Goal: Check status: Check status

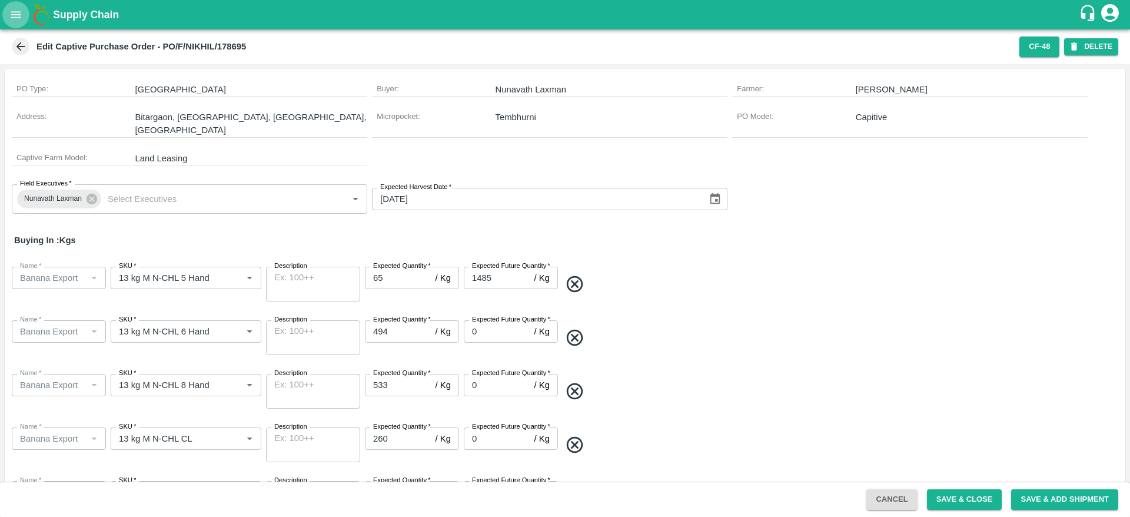
click at [21, 11] on icon "open drawer" at bounding box center [15, 14] width 13 height 13
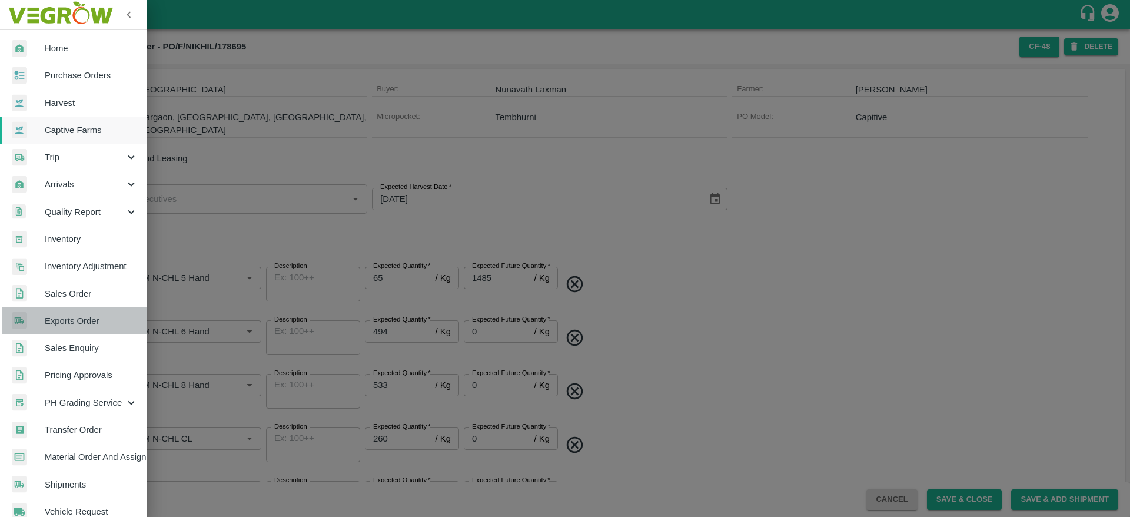
click at [78, 324] on span "Exports Order" at bounding box center [91, 320] width 93 height 13
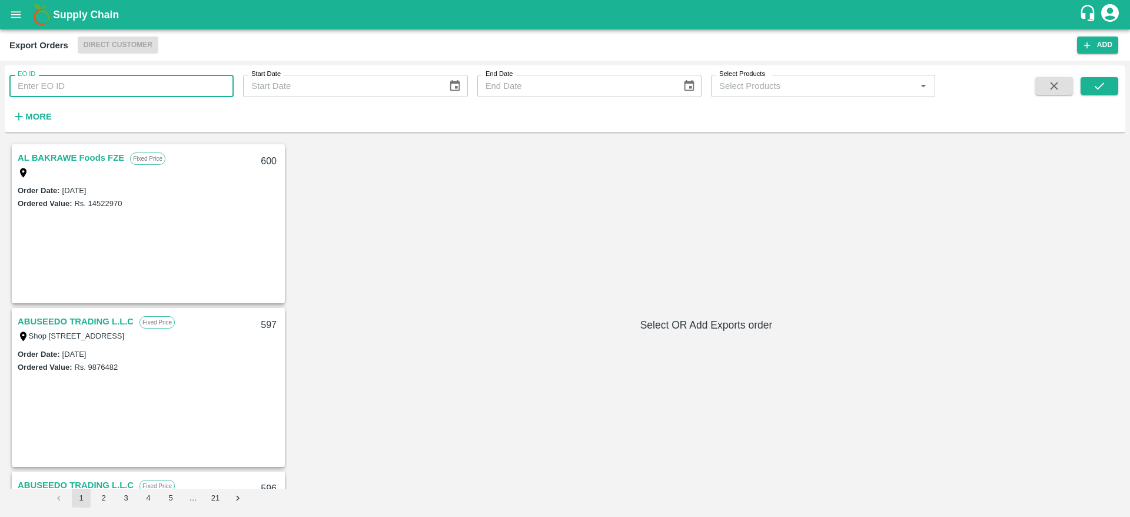
click at [131, 86] on input "EO ID" at bounding box center [121, 86] width 224 height 22
type input "557"
click at [1102, 82] on icon "submit" at bounding box center [1099, 85] width 13 height 13
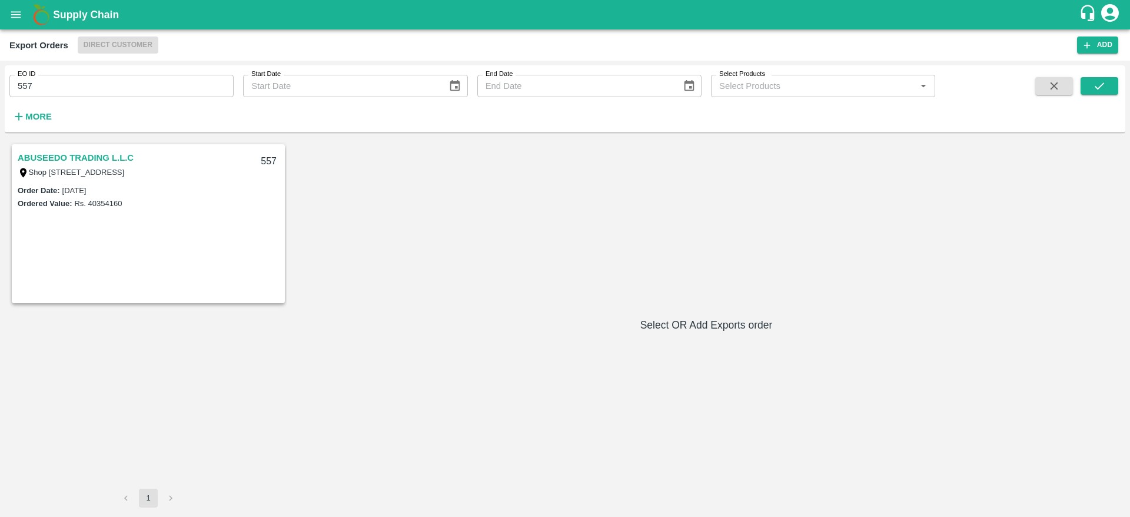
click at [96, 150] on link "ABUSEEDO TRADING L.L.C" at bounding box center [76, 157] width 116 height 15
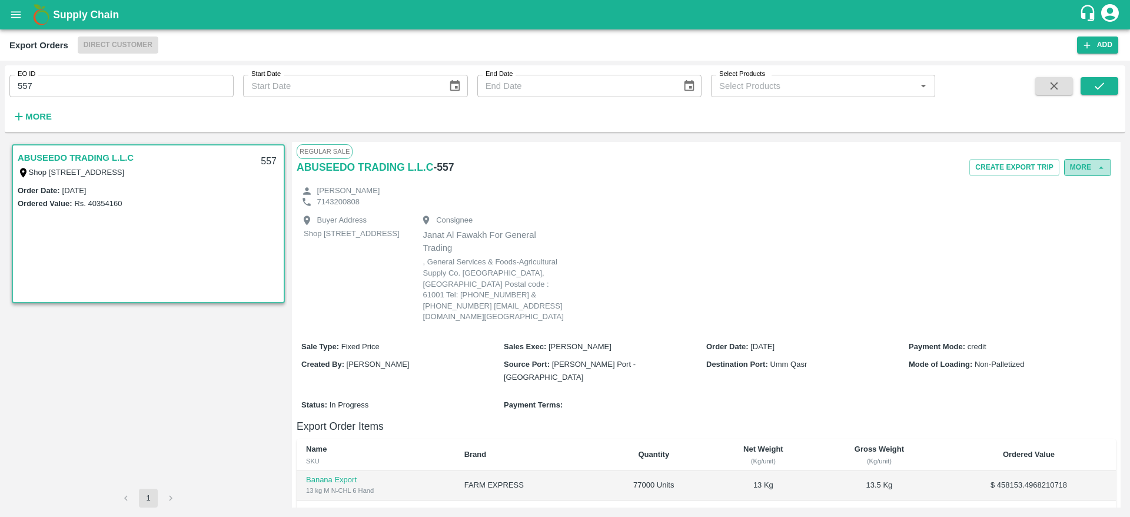
click at [1091, 161] on button "More" at bounding box center [1087, 167] width 47 height 17
click at [1083, 219] on span "Edit" at bounding box center [1087, 221] width 23 height 13
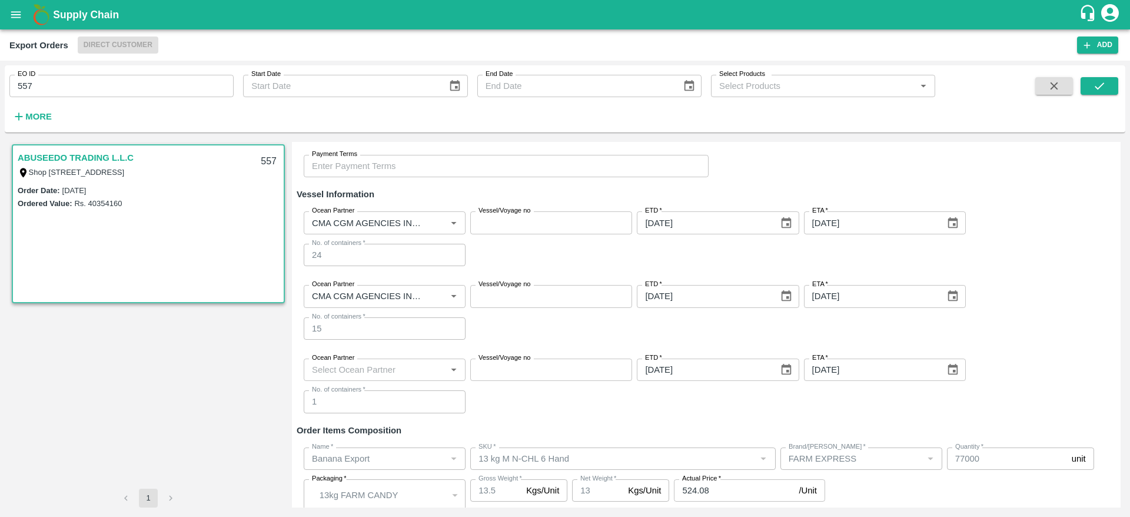
scroll to position [242, 0]
click at [435, 371] on input "Ocean Partner" at bounding box center [374, 368] width 135 height 15
type input "c"
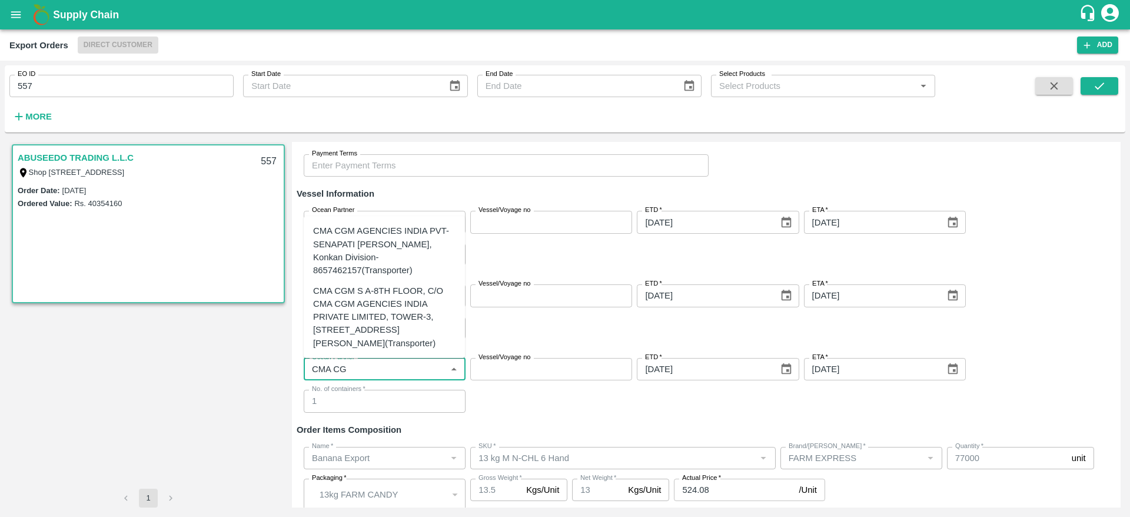
type input "CMA CGM"
click at [420, 284] on div "CMA CGM S A-8TH FLOOR, C/O CMA CGM AGENCIES INDIA PRIVATE LIMITED, TOWER-3, ONE…" at bounding box center [384, 316] width 142 height 65
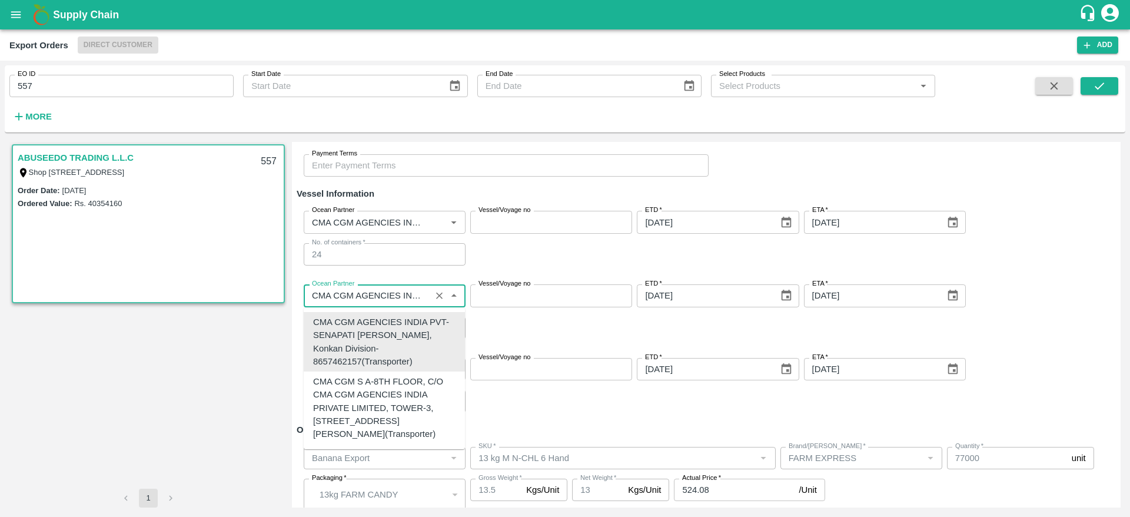
click at [391, 292] on input "Ocean Partner" at bounding box center [367, 295] width 120 height 15
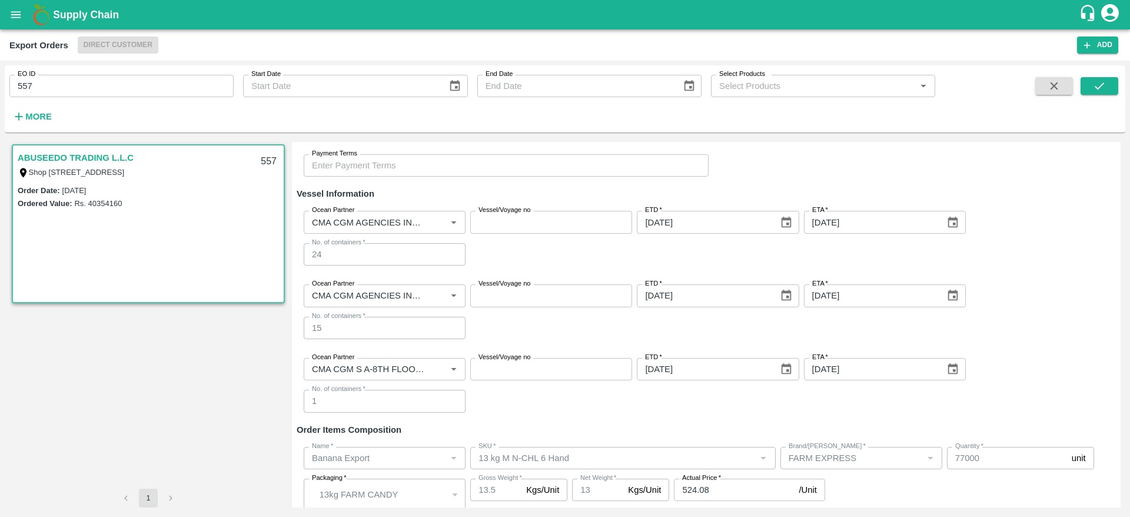
click at [492, 327] on div "Ocean Partner Ocean Partner Vessel/Voyage no Vessel/Voyage no ETD   * 18/09/202…" at bounding box center [706, 312] width 819 height 74
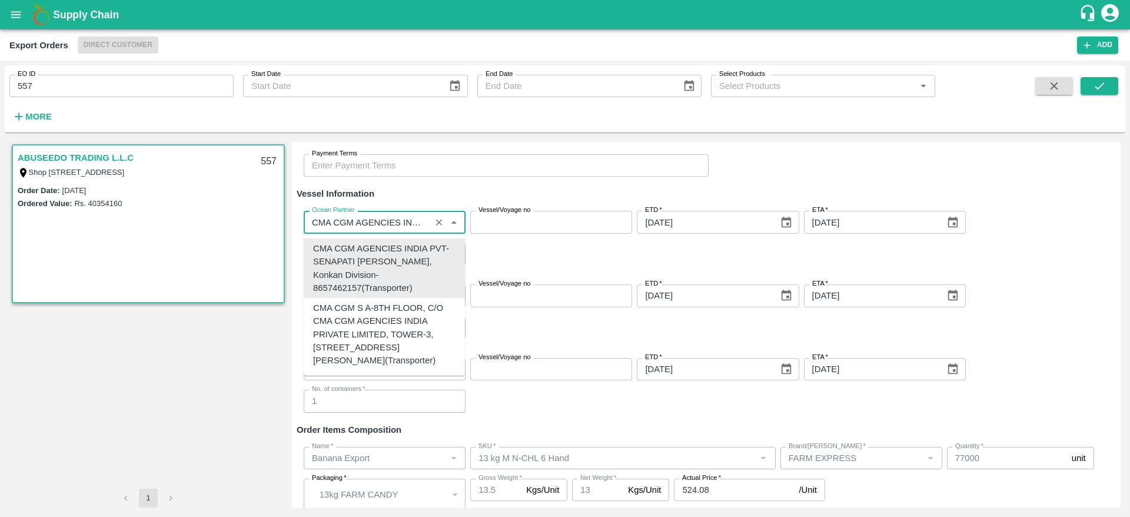
click at [392, 223] on input "Ocean Partner" at bounding box center [367, 221] width 120 height 15
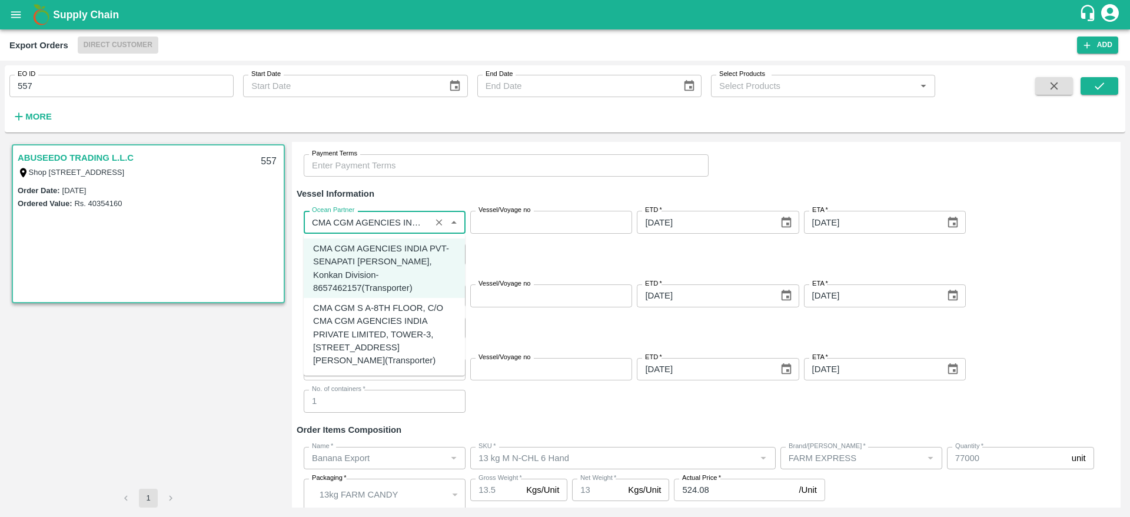
click at [489, 332] on div "Ocean Partner Ocean Partner Vessel/Voyage no Vessel/Voyage no ETD   * 18/09/202…" at bounding box center [706, 312] width 819 height 74
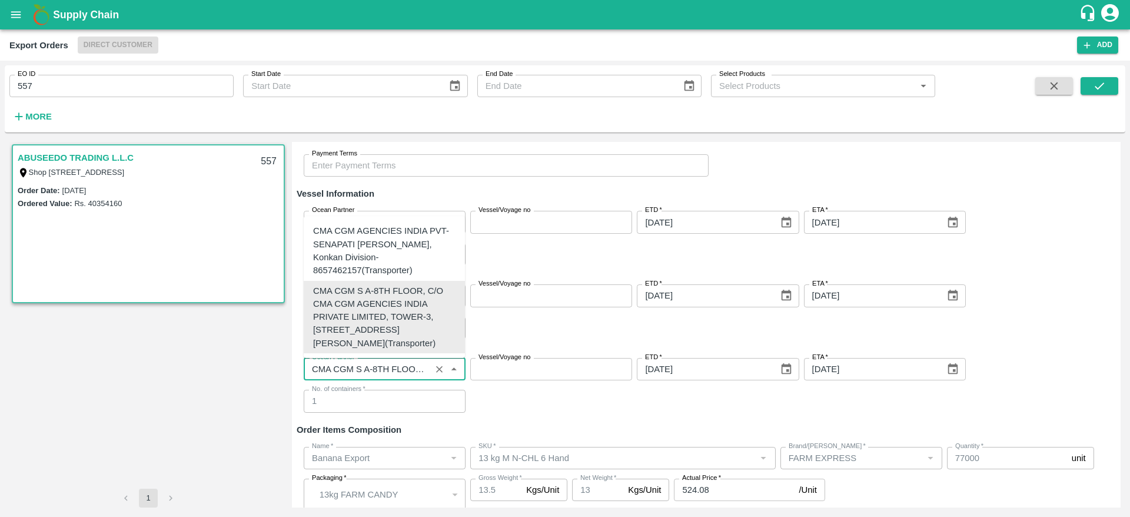
click at [397, 362] on input "Ocean Partner" at bounding box center [367, 368] width 120 height 15
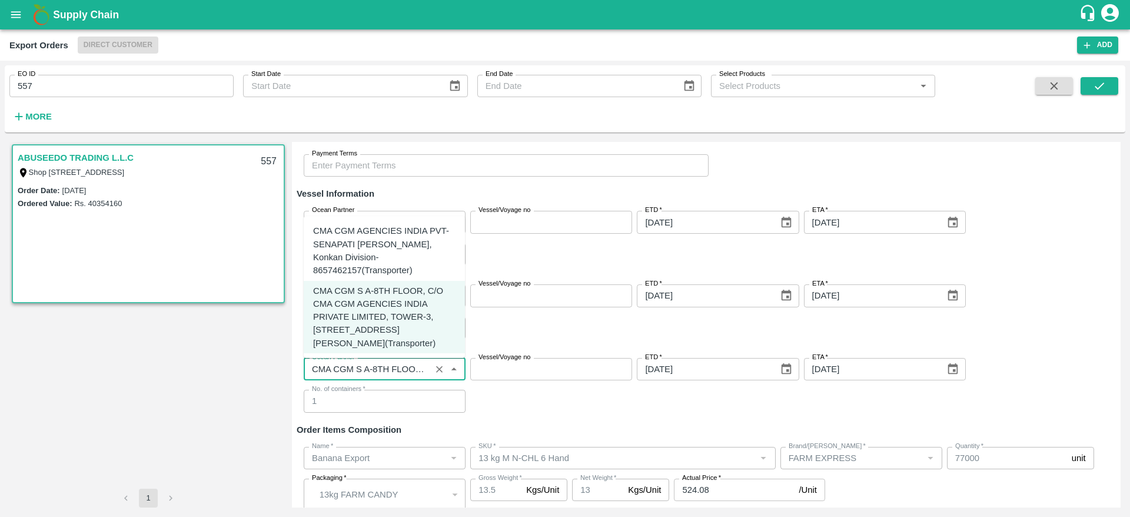
click at [397, 224] on div "CMA CGM AGENCIES INDIA PVT-SENAPATI BAPAT MARG, Konkan Division-8657462157(Tran…" at bounding box center [384, 250] width 142 height 52
type input "CMA CGM AGENCIES INDIA PVT-SENAPATI BAPAT MARG, Konkan Division-8657462157(Tran…"
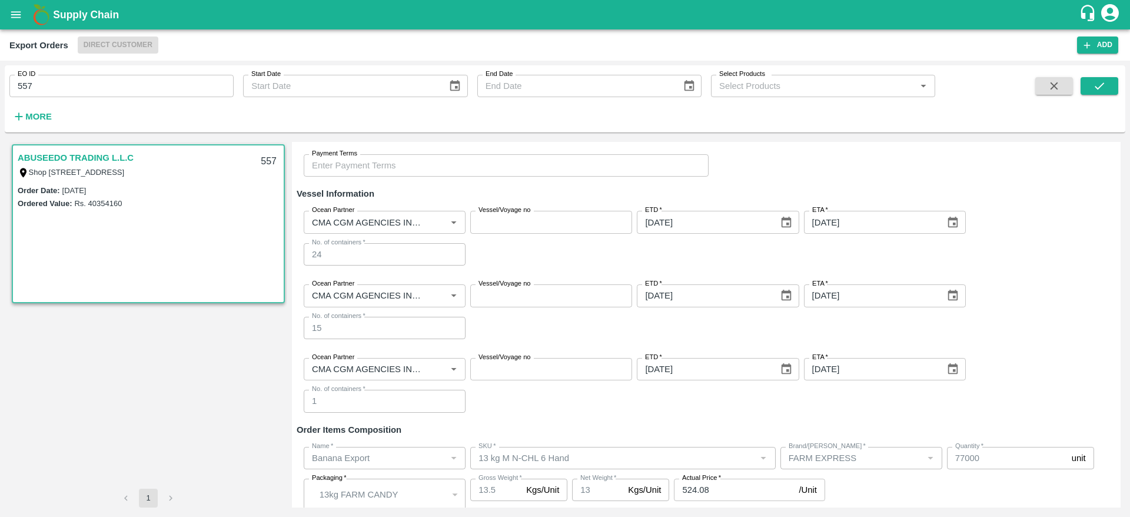
click at [511, 404] on div "Ocean Partner Ocean Partner Vessel/Voyage no Vessel/Voyage no ETD   * 20/09/202…" at bounding box center [706, 385] width 819 height 74
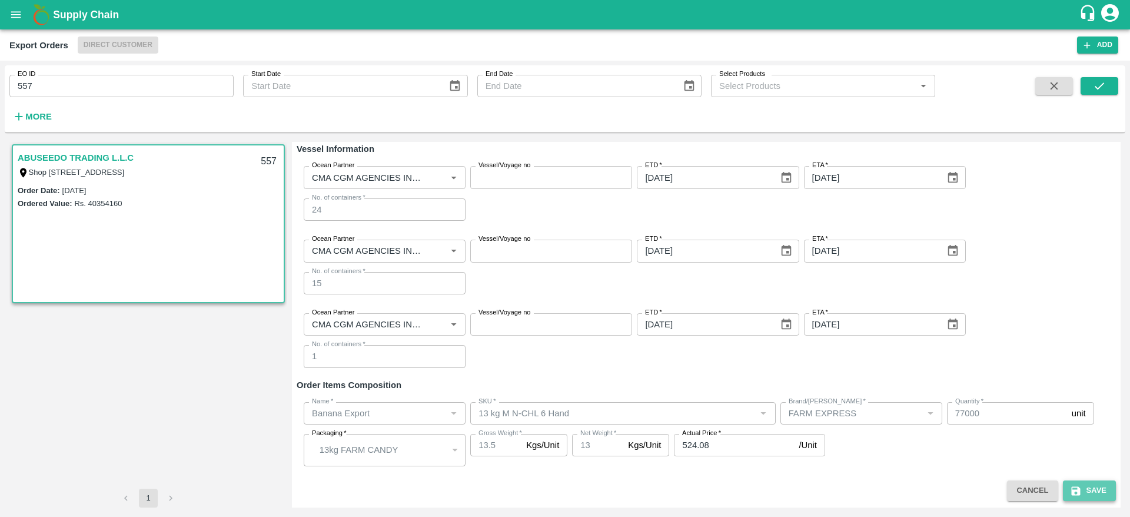
click at [1073, 500] on button "Save" at bounding box center [1089, 490] width 53 height 21
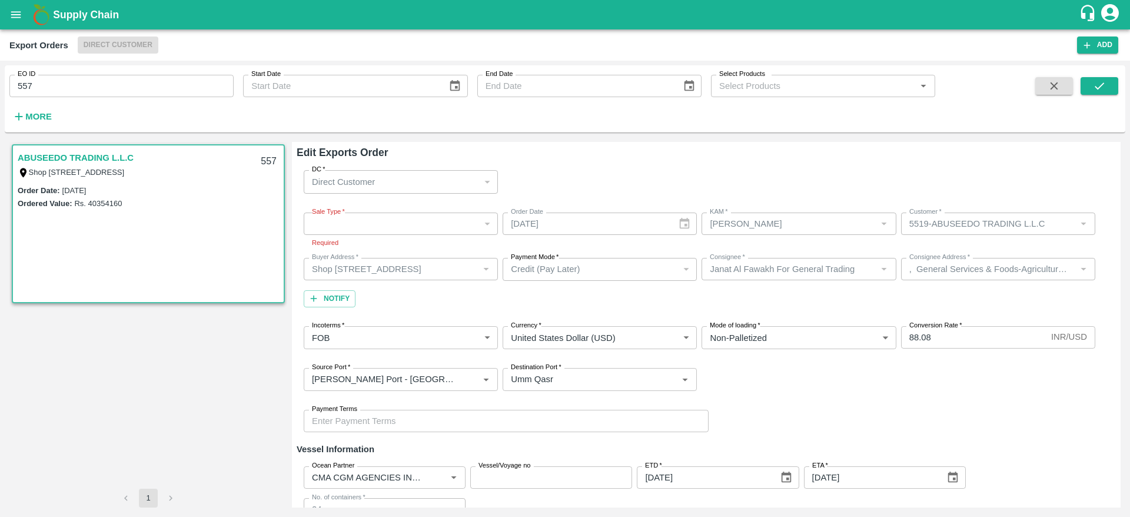
scroll to position [300, 0]
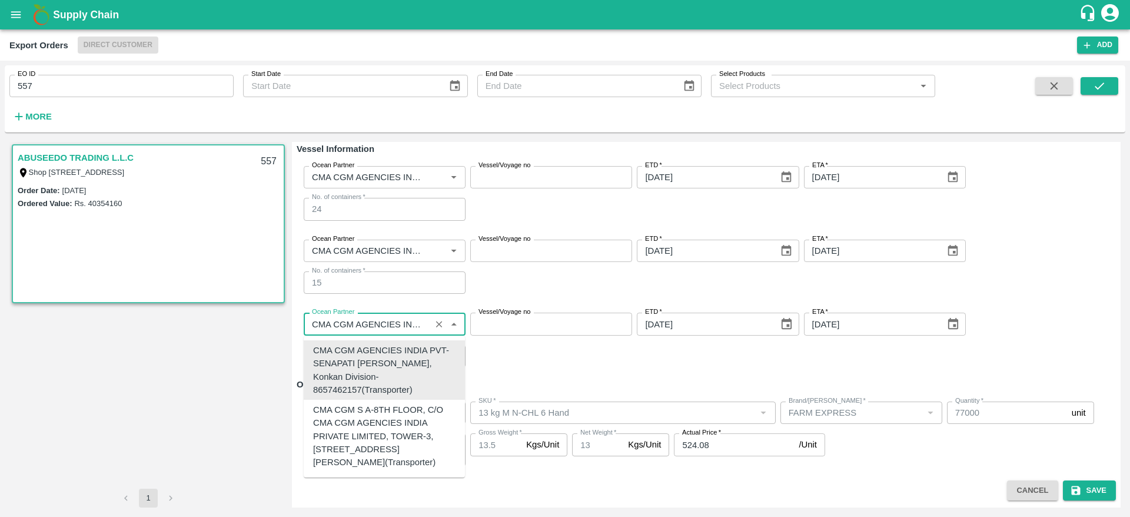
click at [419, 320] on input "Ocean Partner" at bounding box center [367, 323] width 120 height 15
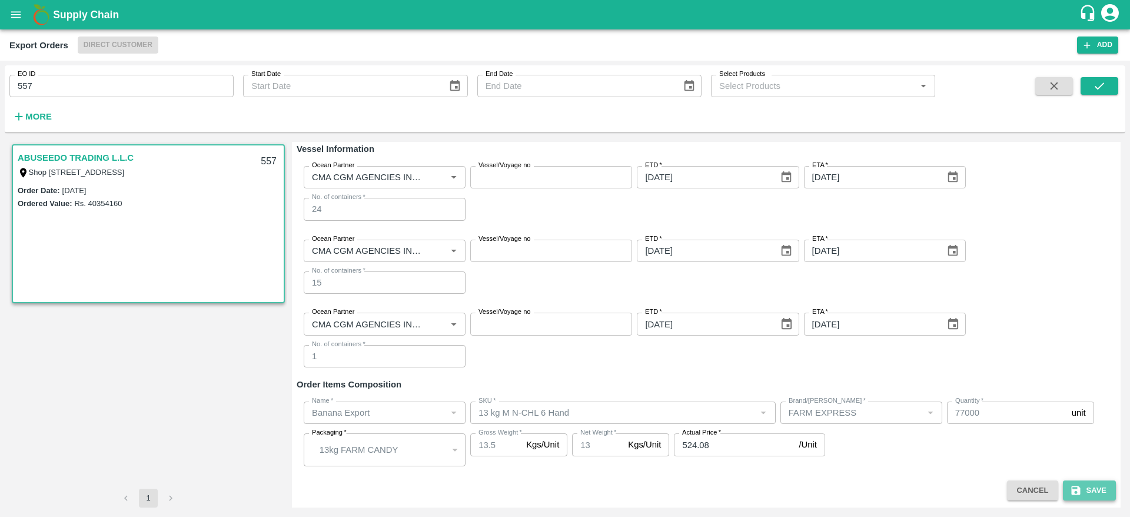
click at [1100, 484] on button "Save" at bounding box center [1089, 490] width 53 height 21
click at [116, 158] on link "ABUSEEDO TRADING L.L.C" at bounding box center [76, 157] width 116 height 15
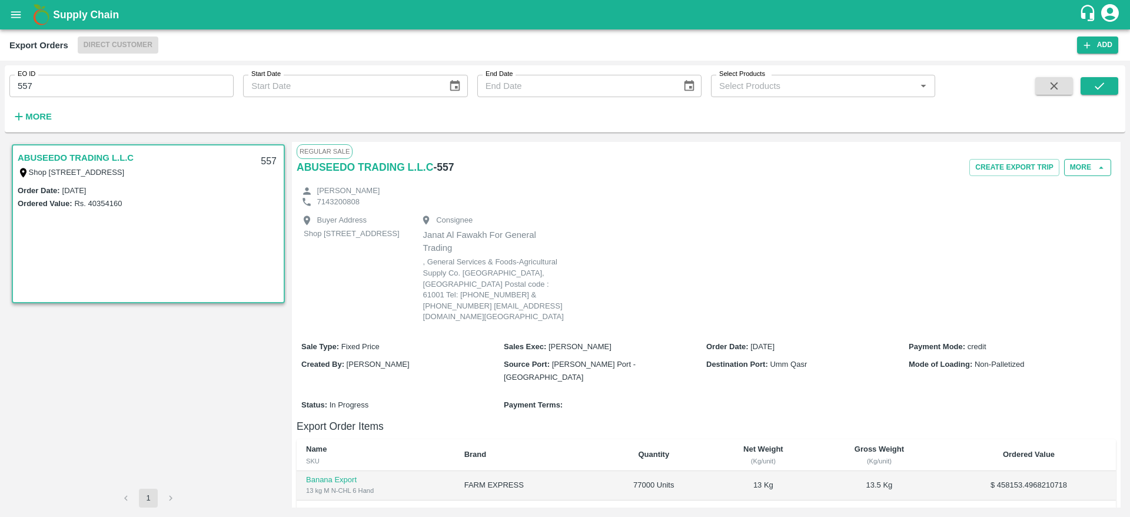
click at [1091, 166] on button "More" at bounding box center [1087, 167] width 47 height 17
click at [1079, 219] on span "Edit" at bounding box center [1087, 221] width 23 height 13
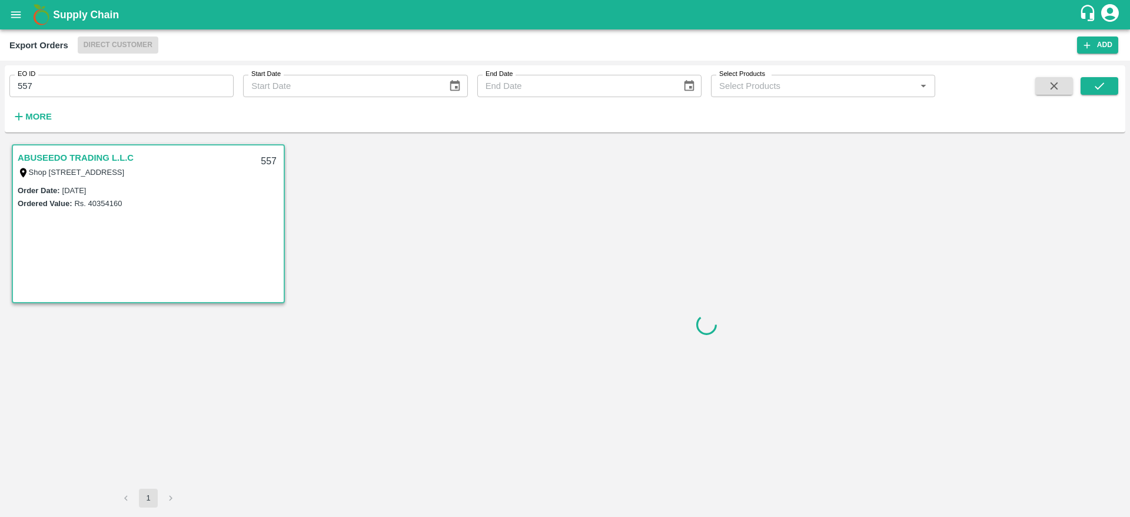
click at [566, 378] on div at bounding box center [706, 324] width 828 height 365
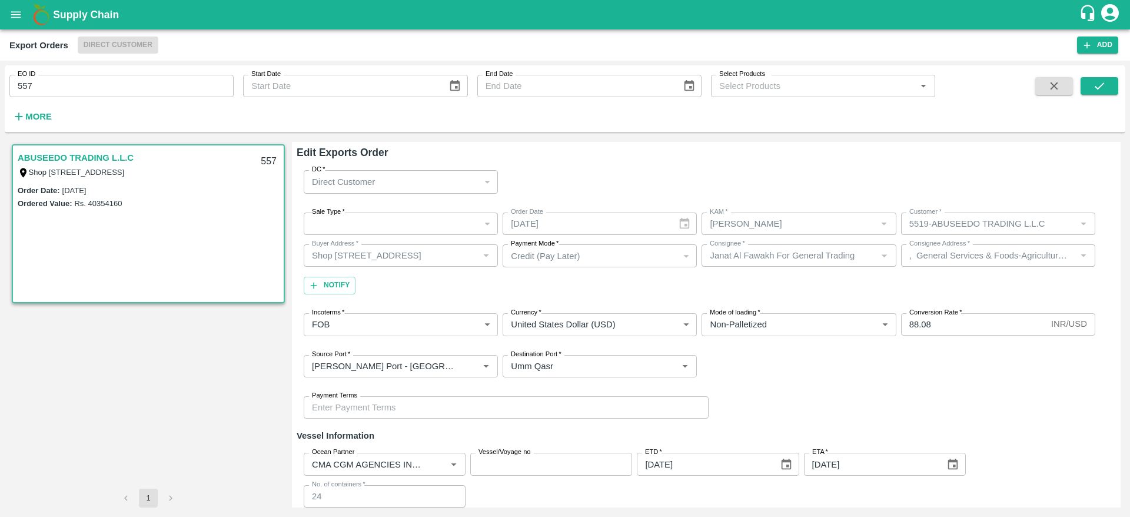
scroll to position [287, 0]
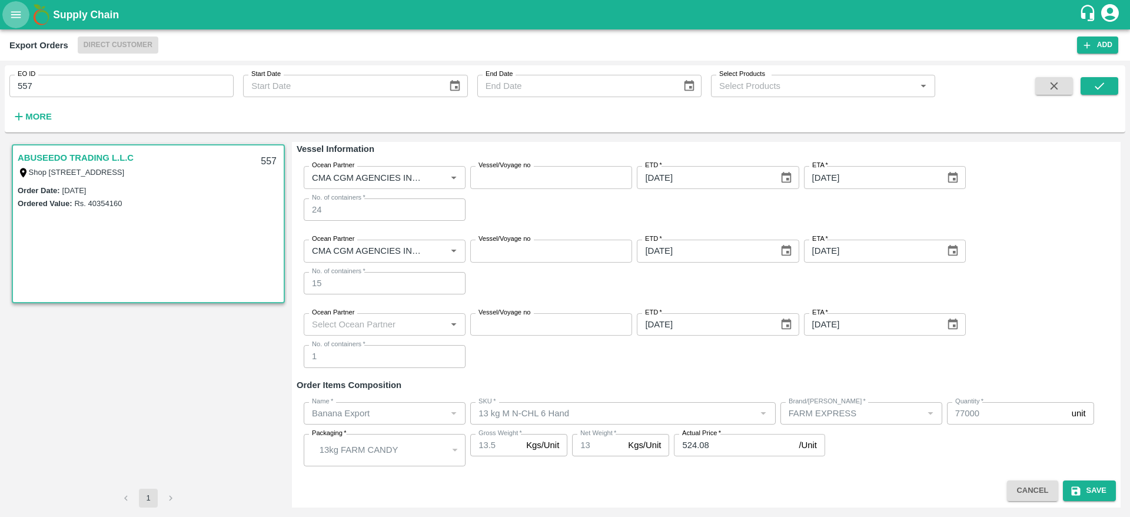
click at [18, 14] on icon "open drawer" at bounding box center [16, 14] width 10 height 6
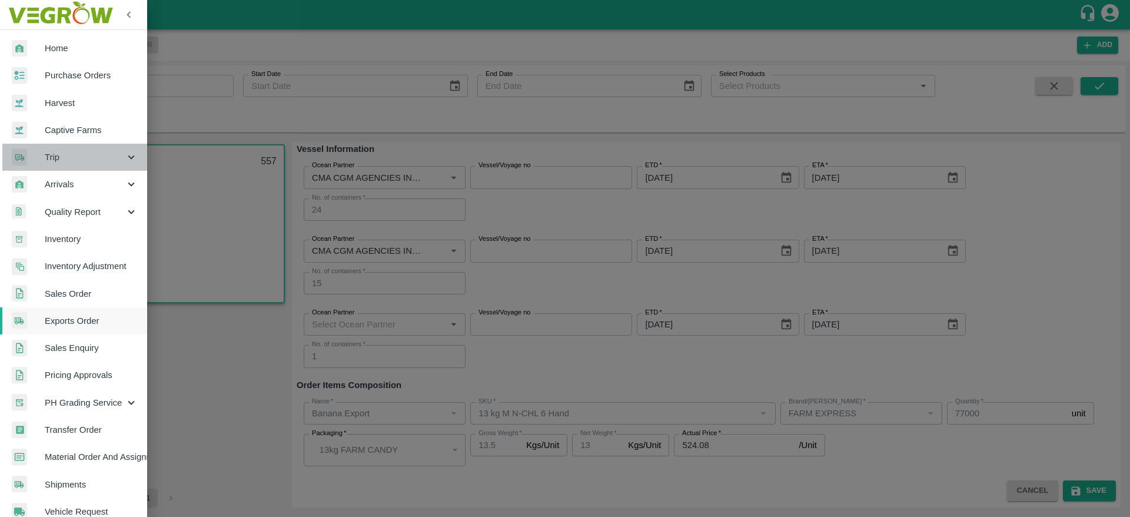
click at [101, 163] on span "Trip" at bounding box center [85, 157] width 80 height 13
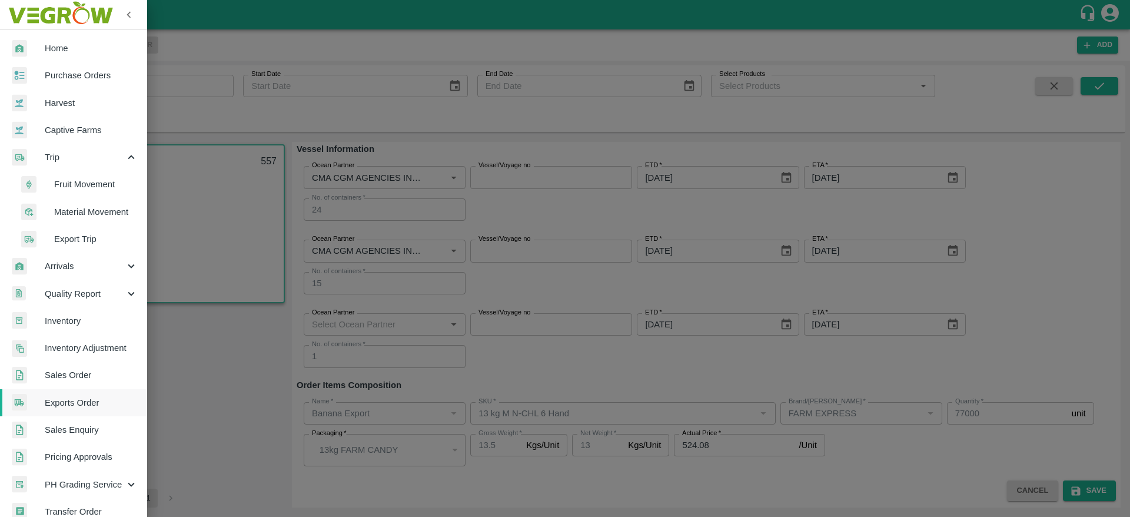
click at [95, 181] on span "Fruit Movement" at bounding box center [96, 184] width 84 height 13
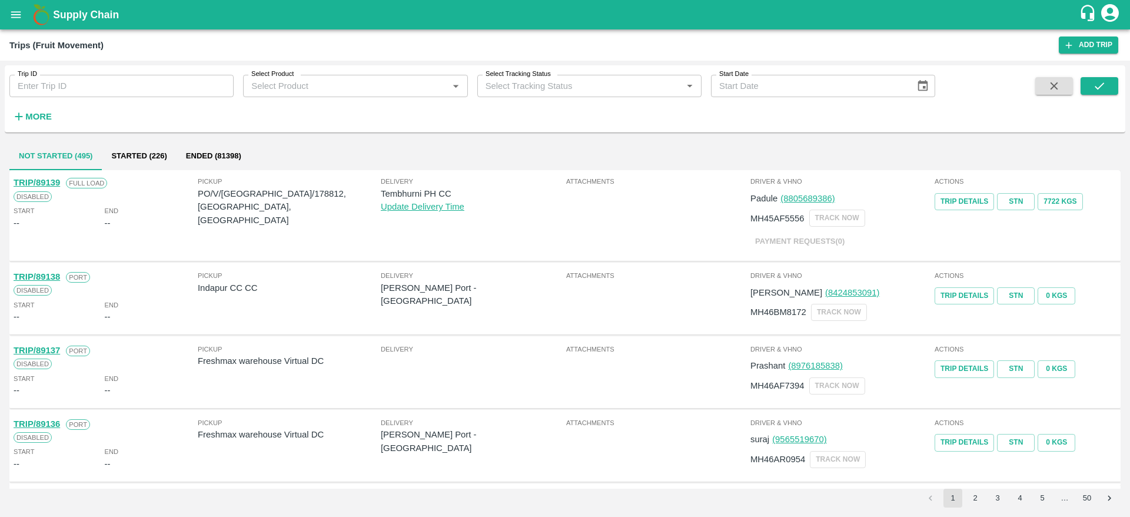
click at [64, 89] on input "Trip ID" at bounding box center [121, 86] width 224 height 22
type input "89082"
click at [1113, 89] on button "submit" at bounding box center [1099, 86] width 38 height 18
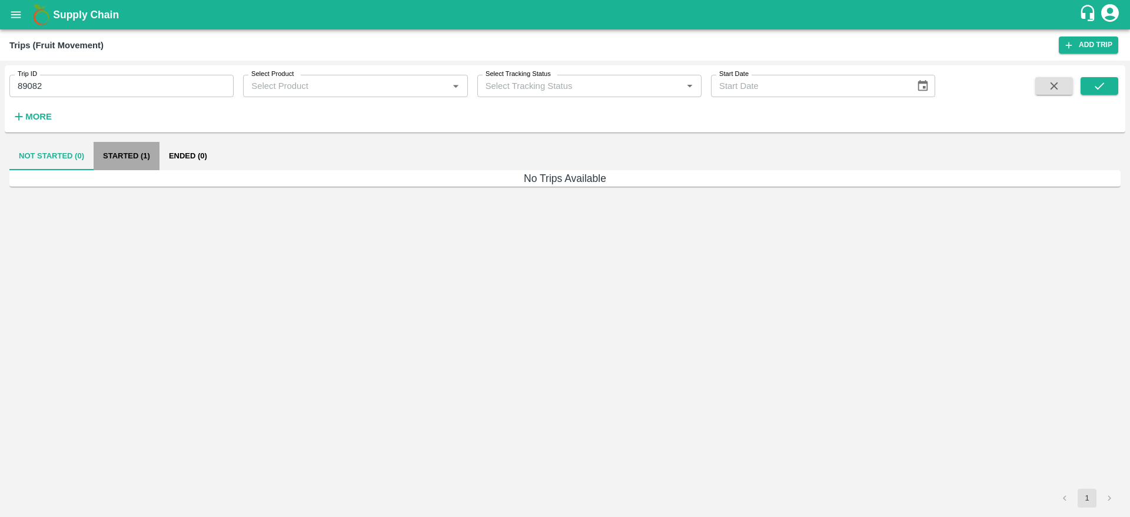
click at [128, 156] on button "Started (1)" at bounding box center [127, 156] width 66 height 28
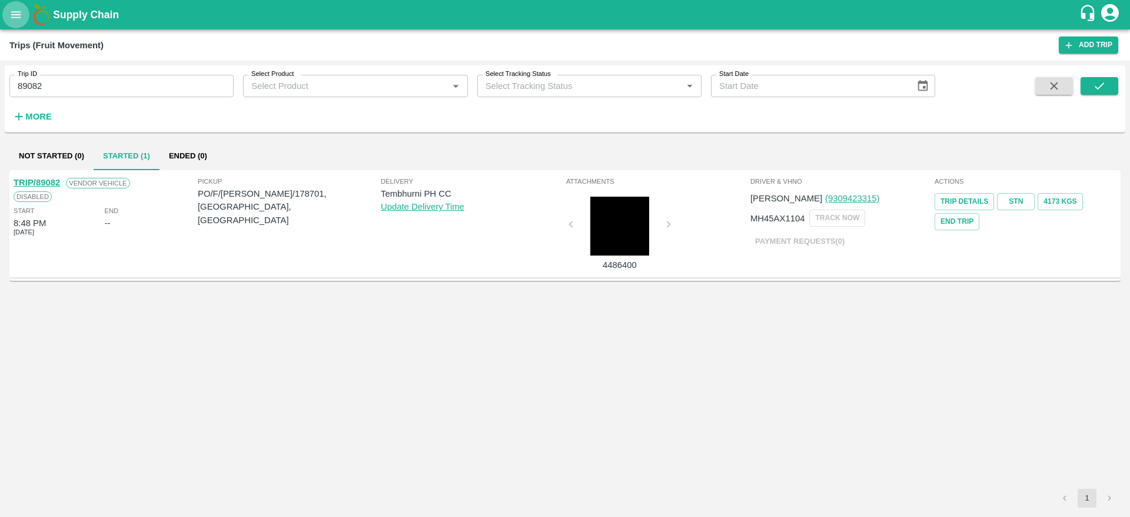
click at [20, 12] on icon "open drawer" at bounding box center [16, 14] width 10 height 6
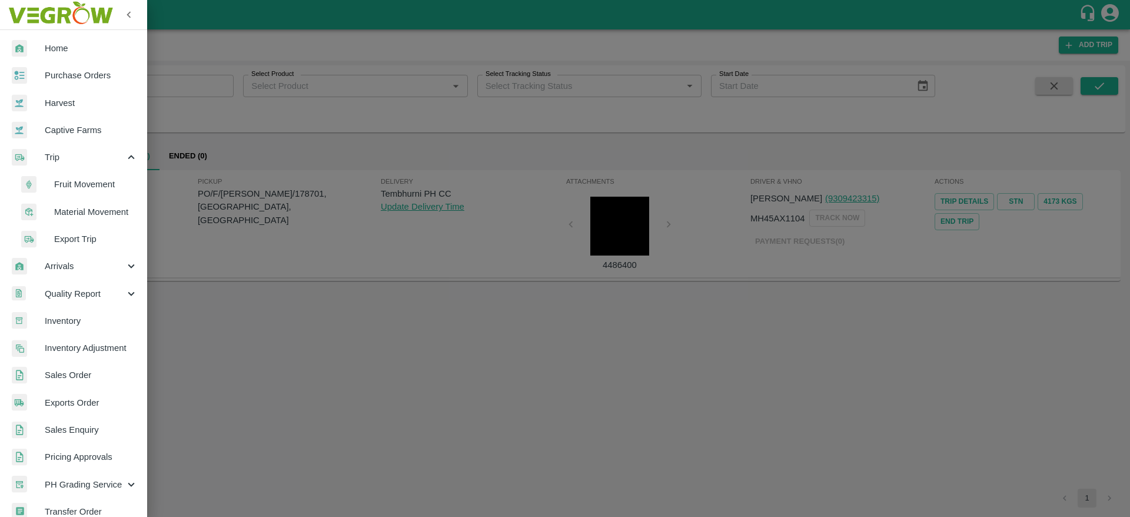
click at [82, 184] on span "Fruit Movement" at bounding box center [96, 184] width 84 height 13
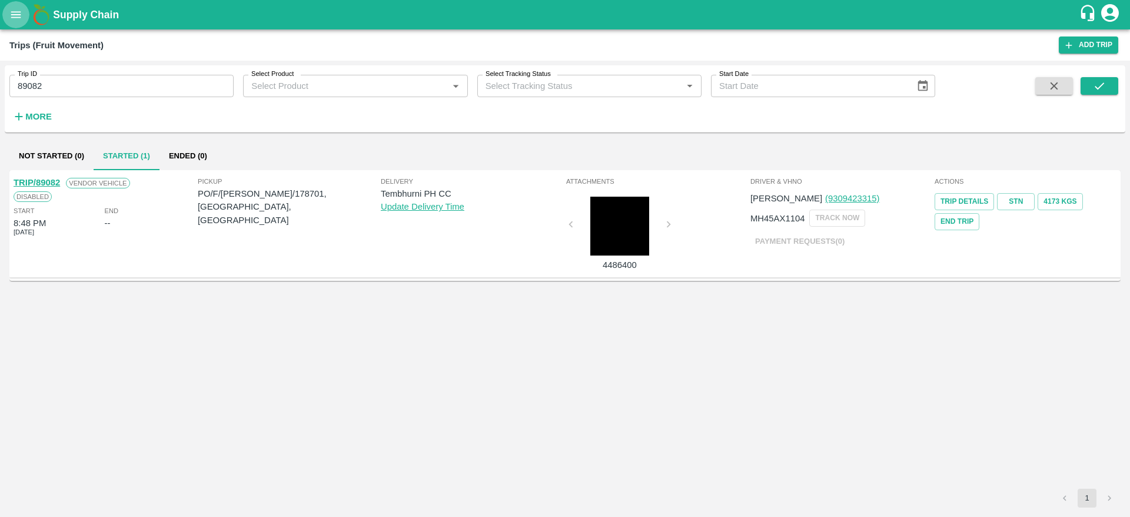
click at [16, 9] on icon "open drawer" at bounding box center [15, 14] width 13 height 13
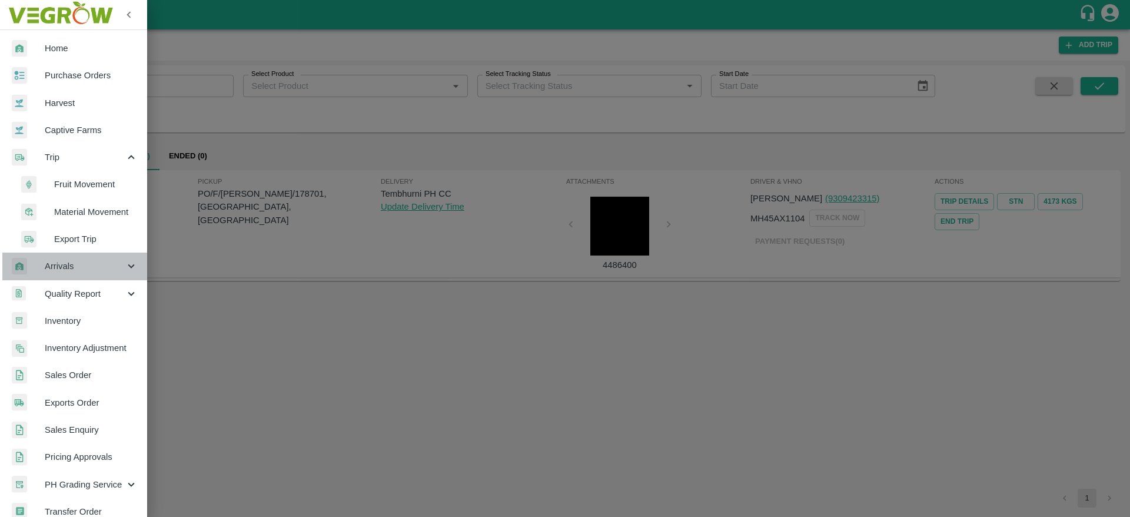
click at [84, 263] on span "Arrivals" at bounding box center [85, 265] width 80 height 13
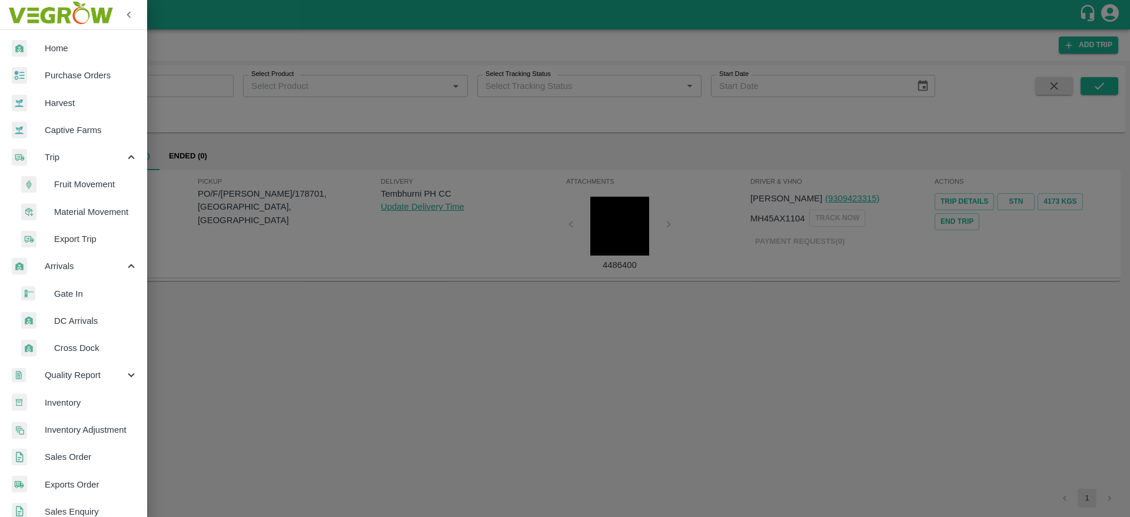
click at [85, 317] on span "DC Arrivals" at bounding box center [96, 320] width 84 height 13
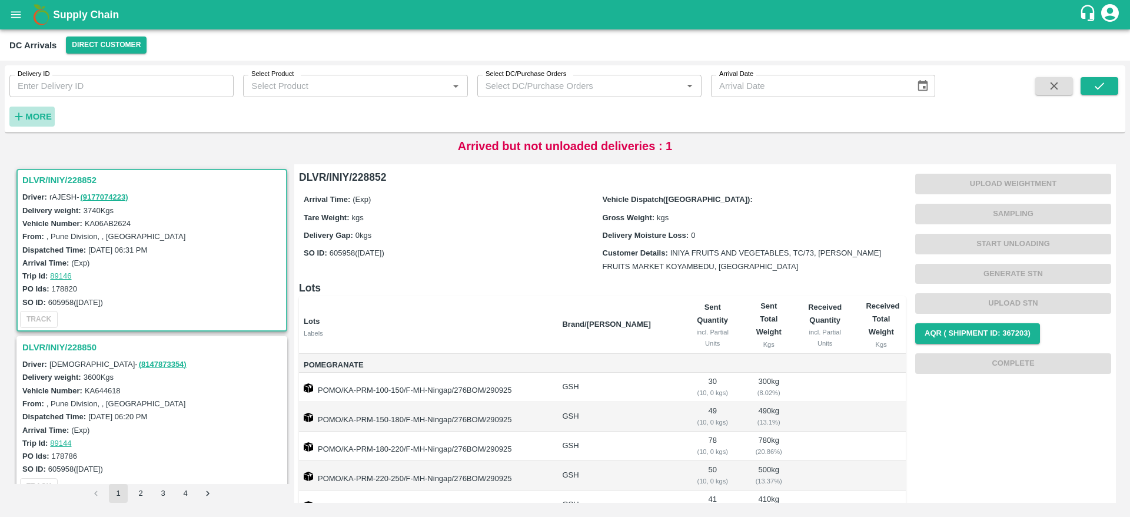
click at [48, 112] on strong "More" at bounding box center [38, 116] width 26 height 9
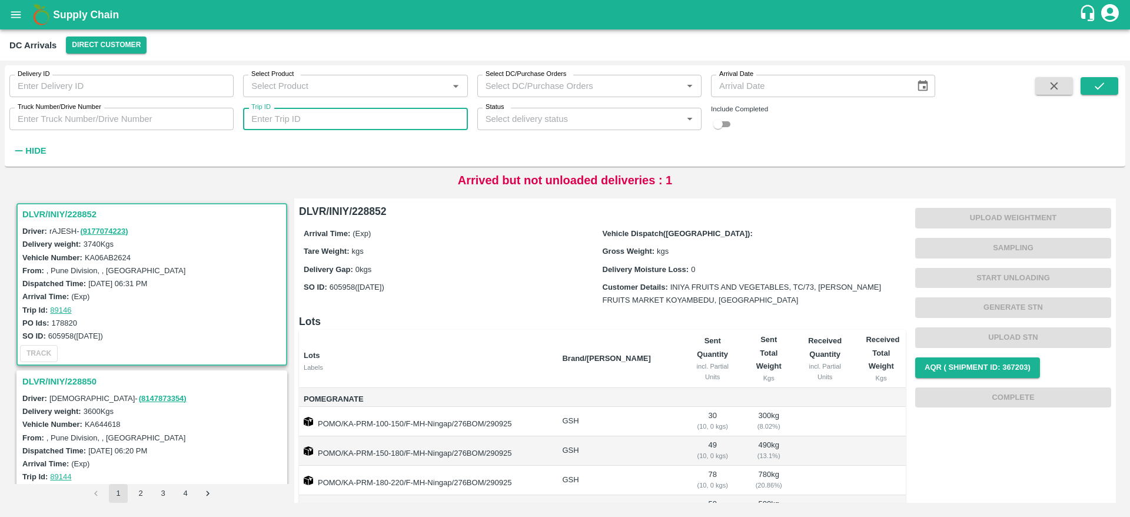
click at [278, 116] on input "Trip ID" at bounding box center [355, 119] width 224 height 22
type input "89082"
click at [1103, 78] on button "submit" at bounding box center [1099, 86] width 38 height 18
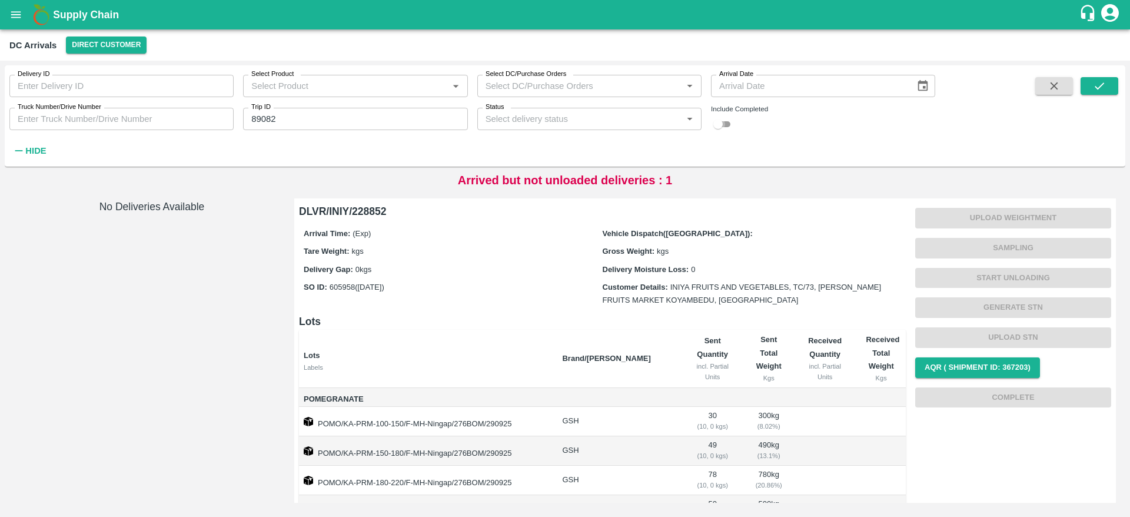
click at [721, 126] on input "checkbox" at bounding box center [718, 124] width 42 height 14
checkbox input "true"
click at [1094, 85] on icon "submit" at bounding box center [1099, 85] width 13 height 13
click at [128, 50] on button "Direct Customer" at bounding box center [106, 44] width 81 height 17
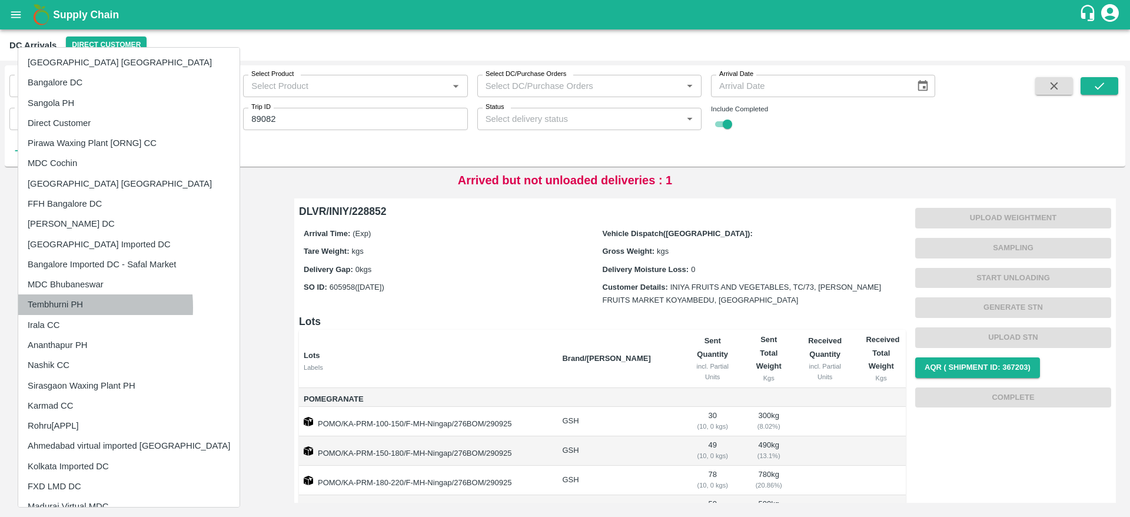
click at [40, 307] on li "Tembhurni PH" at bounding box center [128, 304] width 221 height 20
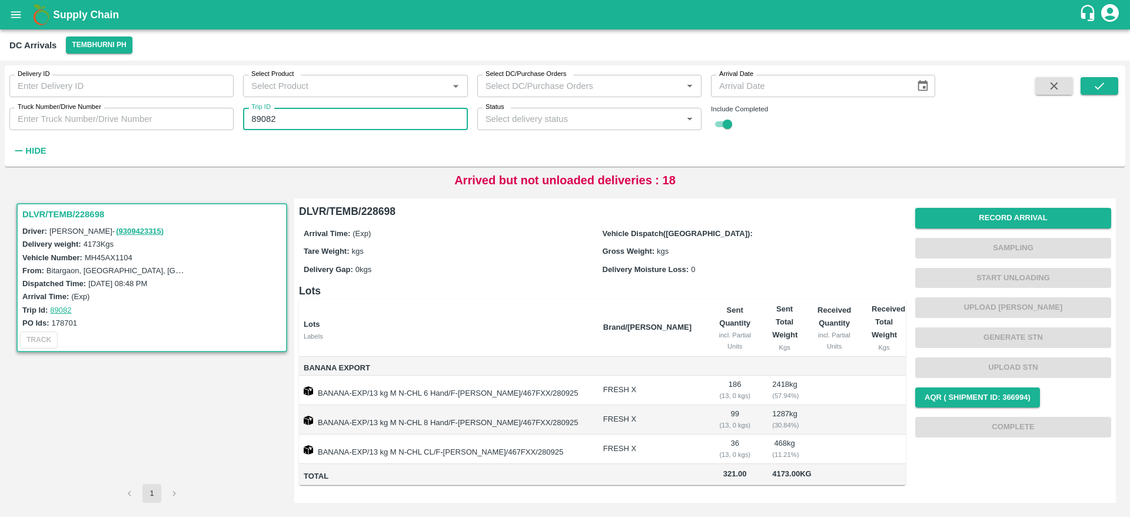
click at [305, 114] on input "89082" at bounding box center [355, 119] width 224 height 22
type input "89086"
click at [1093, 84] on icon "submit" at bounding box center [1099, 85] width 13 height 13
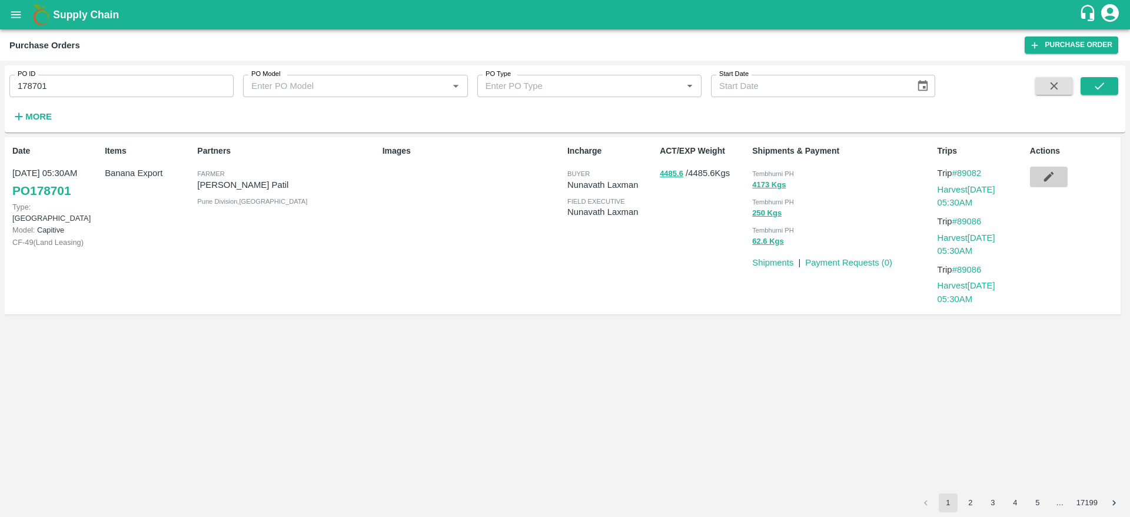
click at [1055, 179] on button "button" at bounding box center [1049, 176] width 38 height 20
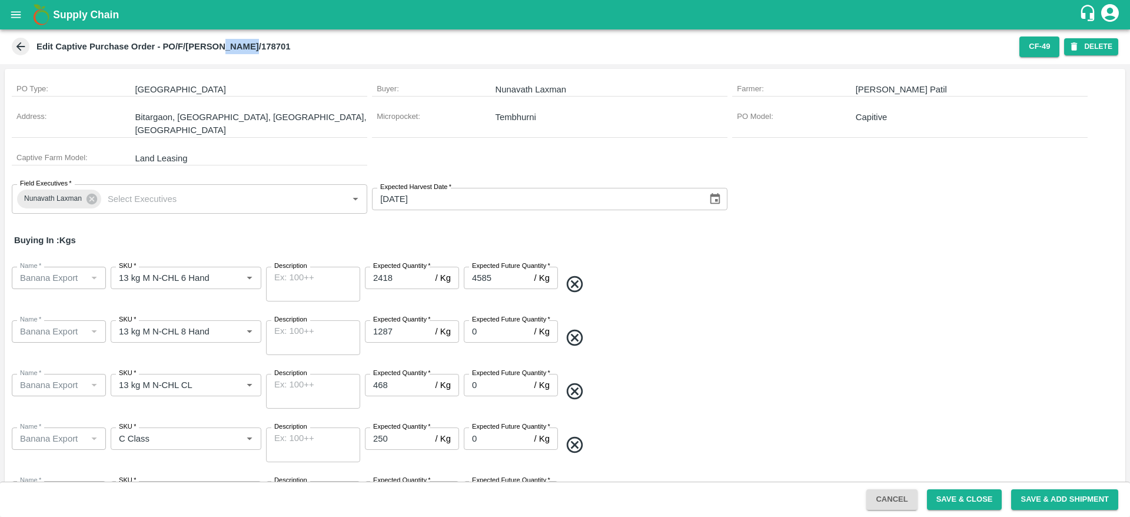
drag, startPoint x: 225, startPoint y: 45, endPoint x: 263, endPoint y: 42, distance: 38.4
click at [263, 42] on div "Edit Captive Purchase Order - PO/F/[PERSON_NAME]/178701" at bounding box center [511, 47] width 1005 height 18
copy b "178701"
click at [18, 16] on icon "open drawer" at bounding box center [15, 14] width 13 height 13
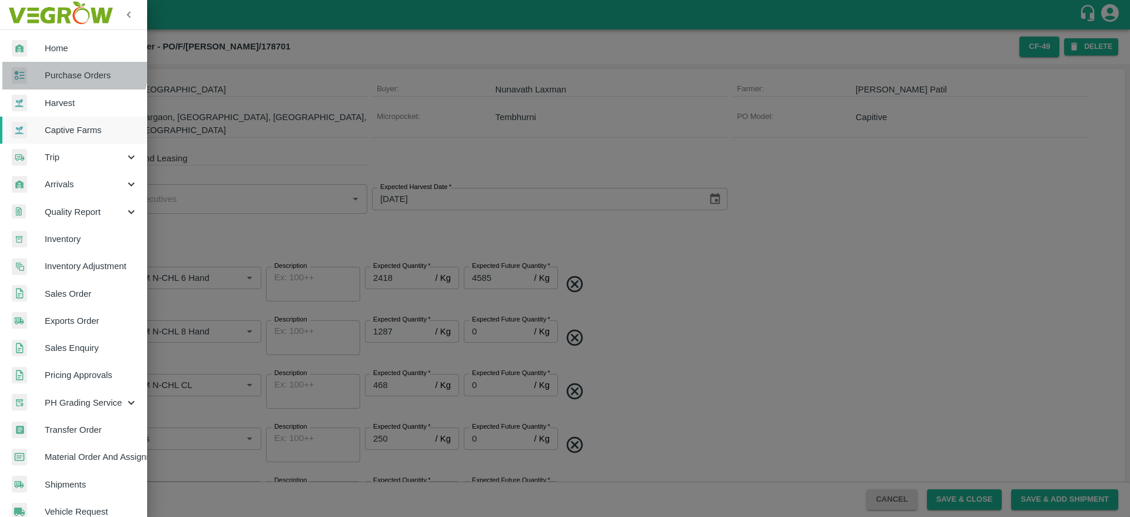
click at [68, 69] on span "Purchase Orders" at bounding box center [91, 75] width 93 height 13
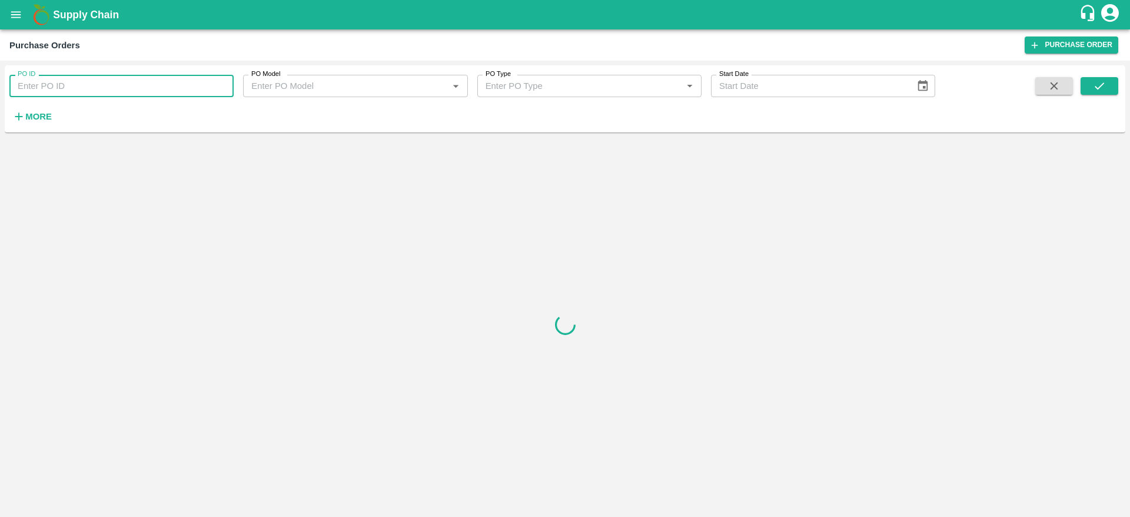
click at [116, 85] on input "PO ID" at bounding box center [121, 86] width 224 height 22
paste input "178701"
type input "178701"
drag, startPoint x: 1077, startPoint y: 78, endPoint x: 1100, endPoint y: 79, distance: 22.4
click at [1100, 79] on div at bounding box center [1071, 101] width 92 height 48
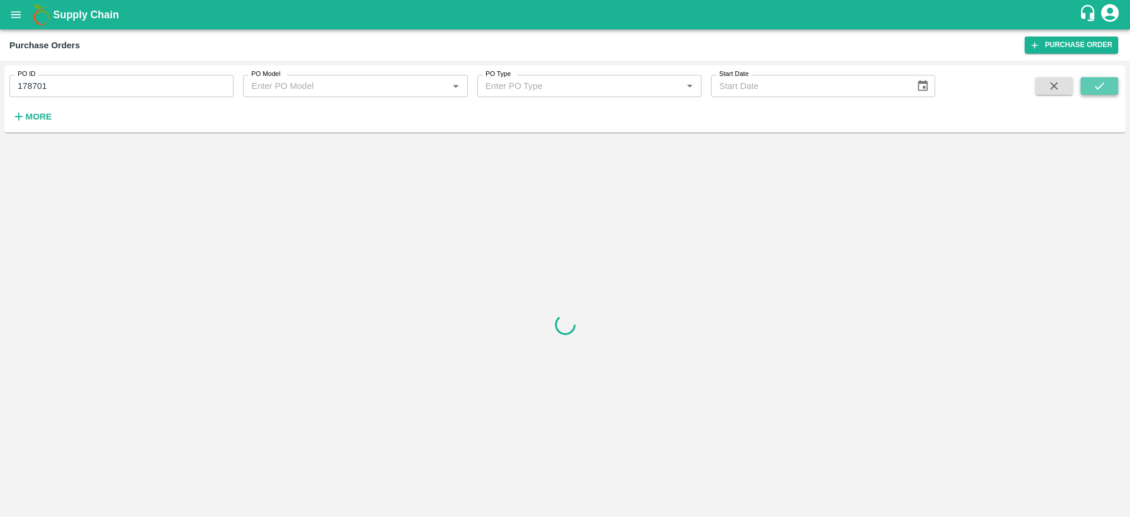
click at [1100, 79] on icon "submit" at bounding box center [1099, 85] width 13 height 13
click at [162, 86] on input "178701" at bounding box center [121, 86] width 224 height 22
paste input "text"
type input "178701"
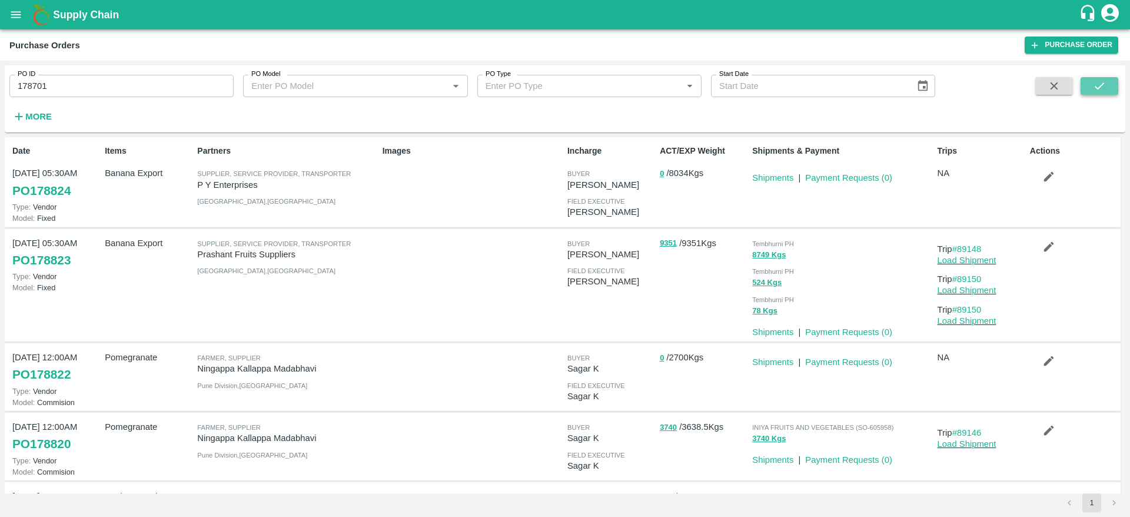
click at [1095, 83] on icon "submit" at bounding box center [1099, 85] width 13 height 13
click at [1105, 92] on button "submit" at bounding box center [1099, 86] width 38 height 18
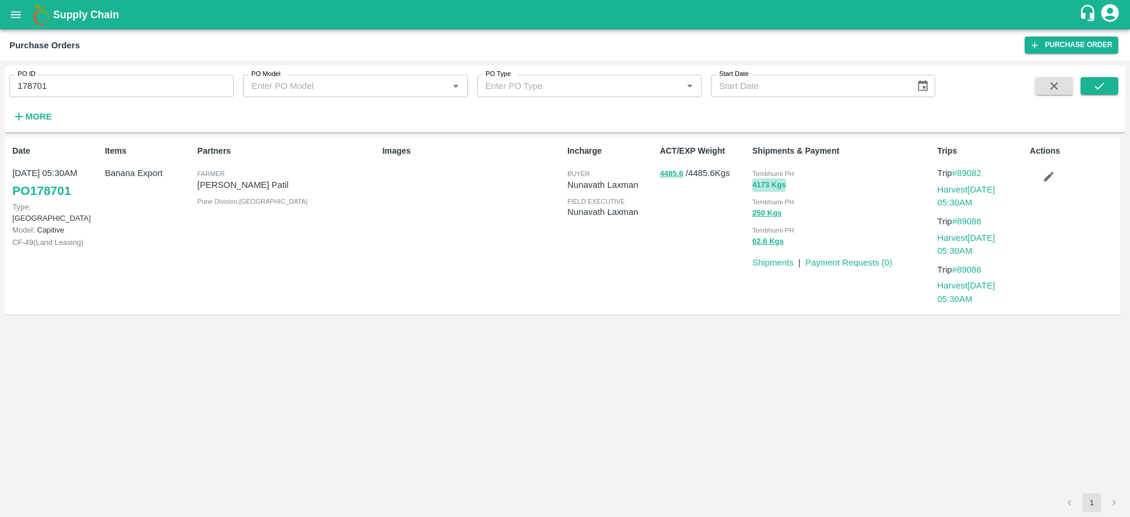
click at [779, 184] on button "4173 Kgs" at bounding box center [769, 185] width 34 height 14
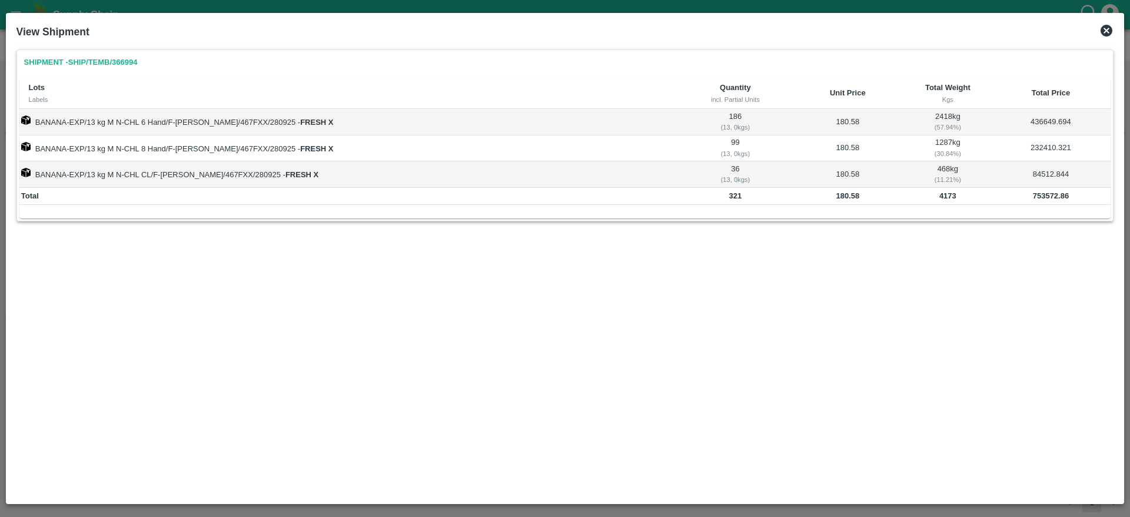
click at [1099, 26] on icon at bounding box center [1106, 31] width 14 height 14
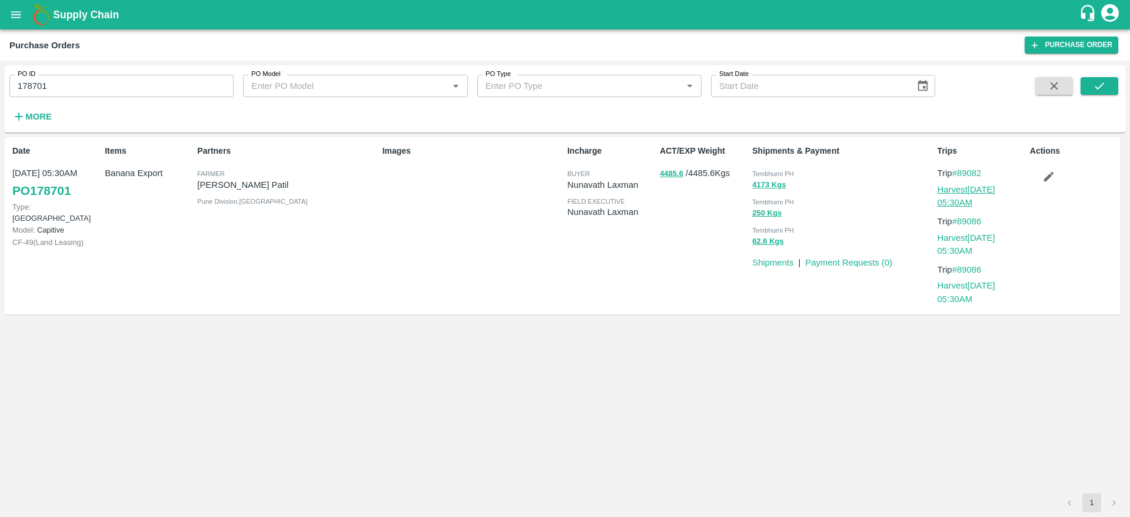
click at [979, 191] on link "Harvest [DATE] 05:30AM" at bounding box center [966, 196] width 58 height 22
click at [953, 249] on link "Harvest [DATE] 05:30AM" at bounding box center [966, 244] width 58 height 22
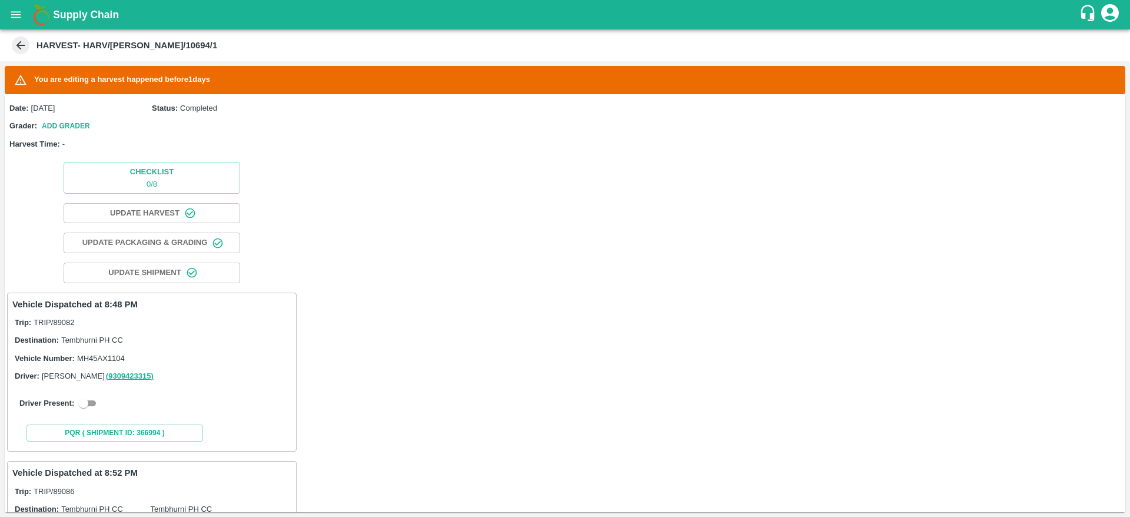
scroll to position [138, 0]
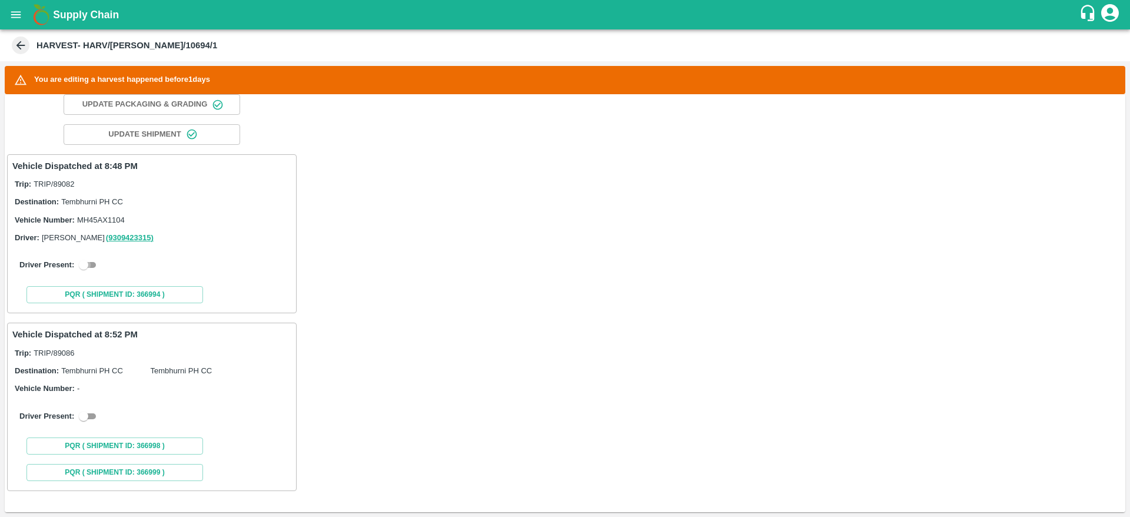
click at [83, 264] on input "checkbox" at bounding box center [83, 265] width 42 height 14
checkbox input "true"
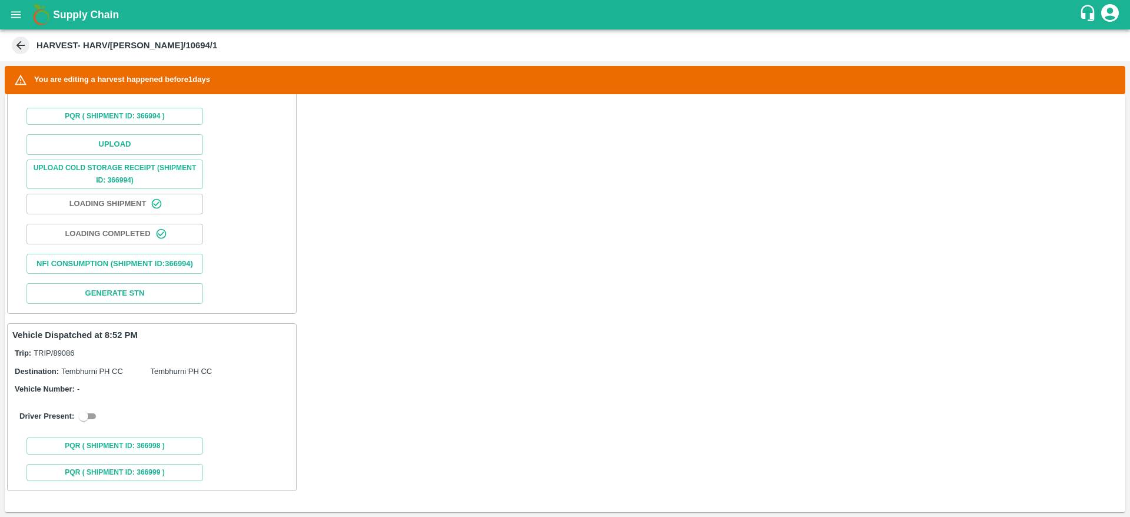
scroll to position [417, 0]
click at [174, 273] on button "Nfi Consumption (SHIPMENT ID: 366994 )" at bounding box center [114, 264] width 176 height 21
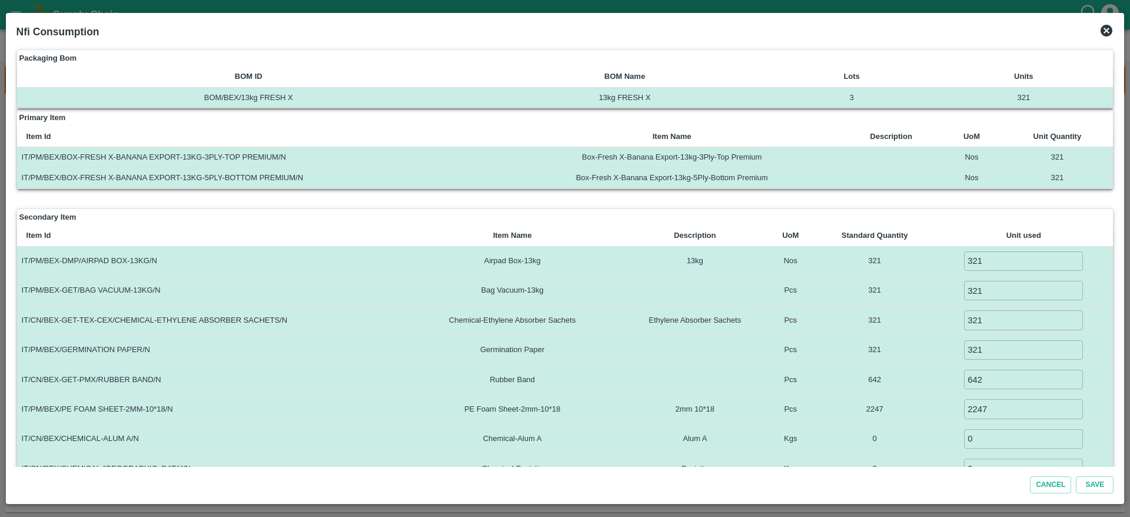
click at [1103, 24] on icon at bounding box center [1106, 31] width 14 height 14
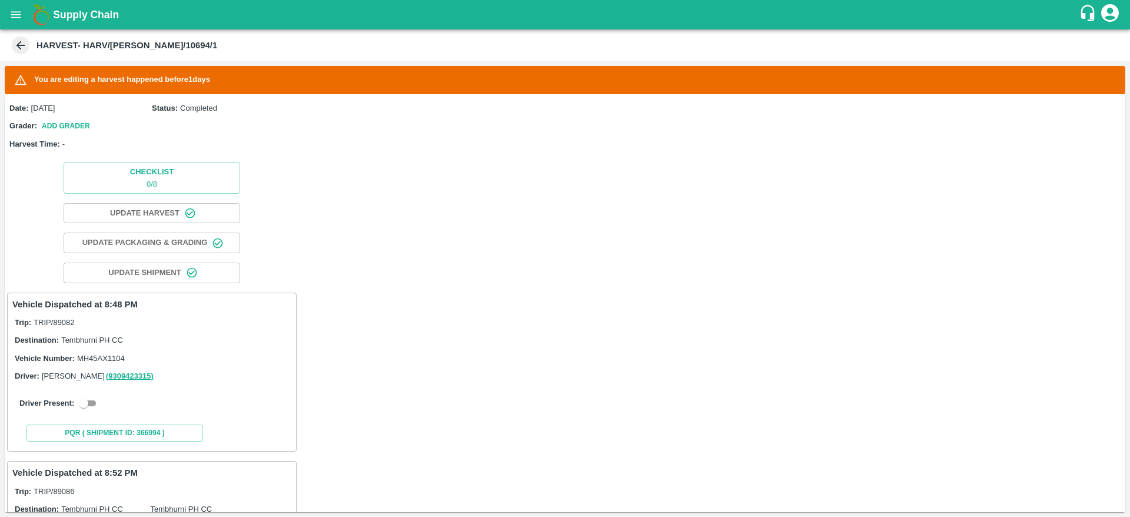
scroll to position [138, 0]
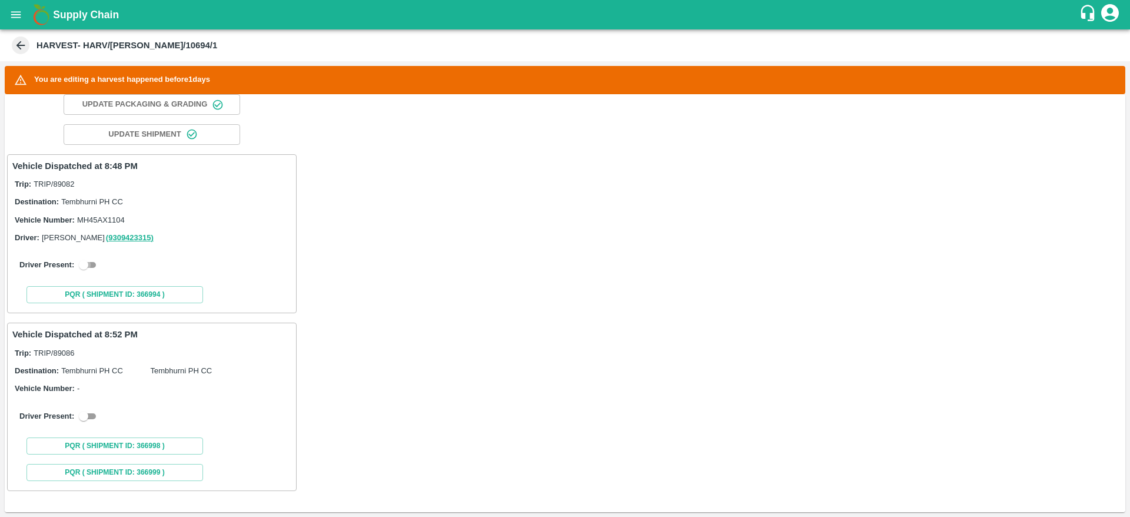
click at [93, 269] on input "checkbox" at bounding box center [83, 265] width 42 height 14
checkbox input "true"
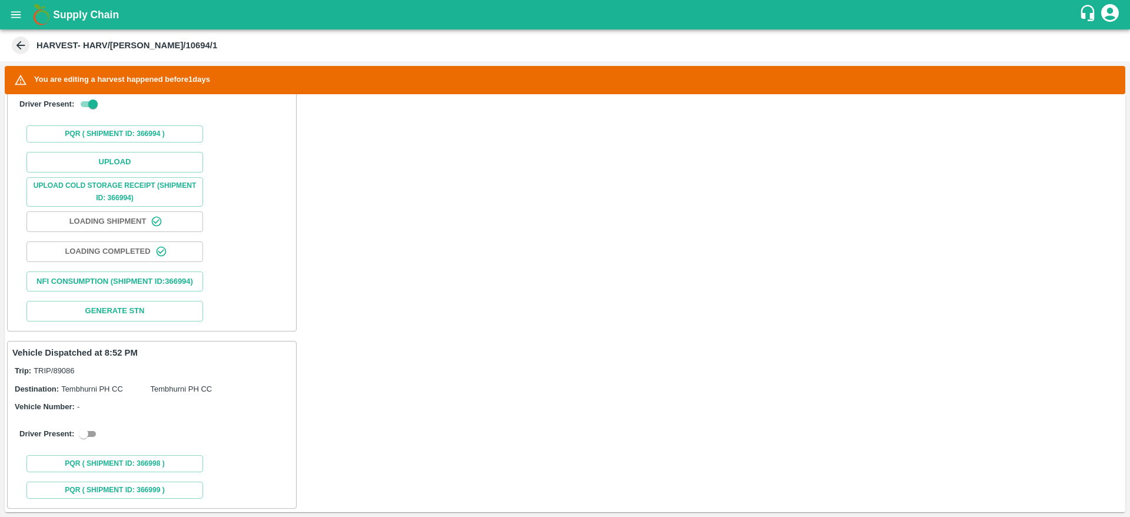
scroll to position [424, 0]
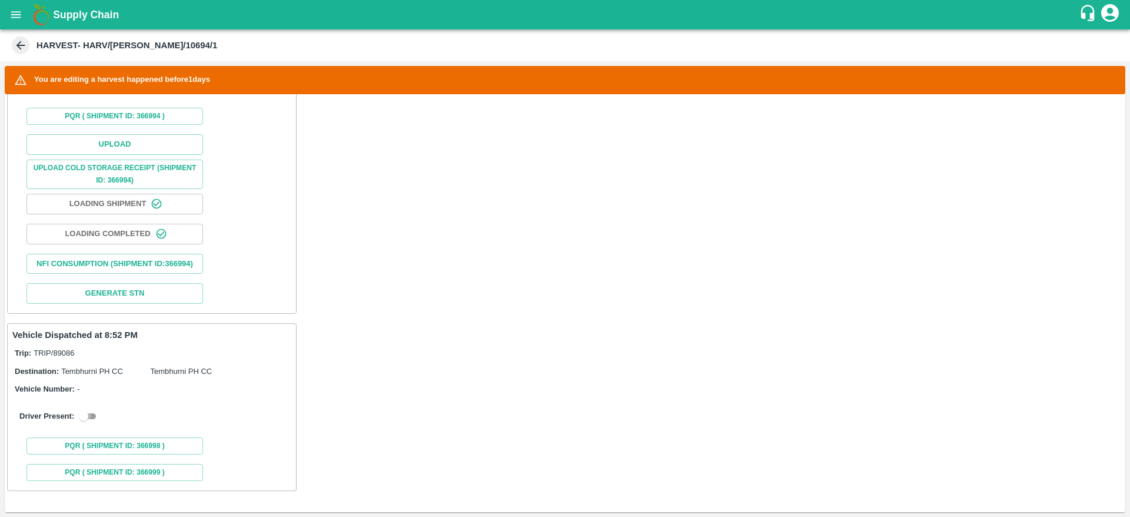
click at [91, 414] on input "checkbox" at bounding box center [83, 416] width 42 height 14
checkbox input "true"
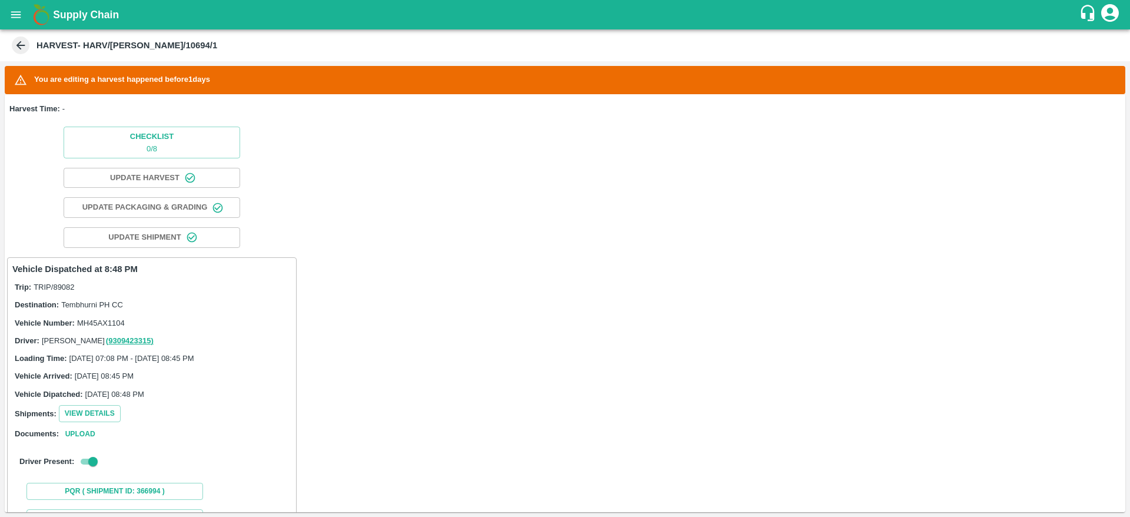
scroll to position [35, 0]
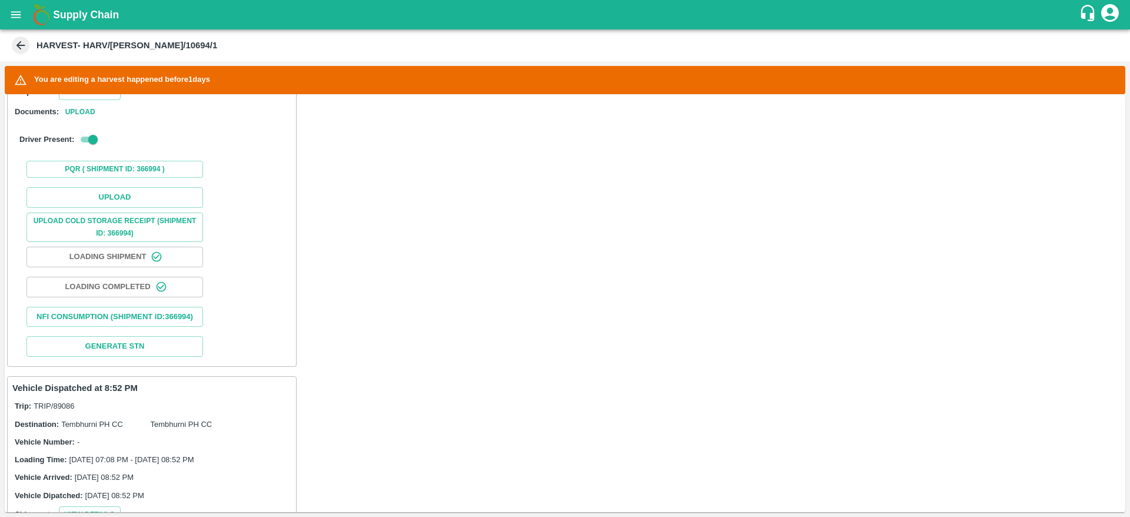
scroll to position [355, 0]
click at [151, 207] on button "Upload" at bounding box center [114, 199] width 176 height 21
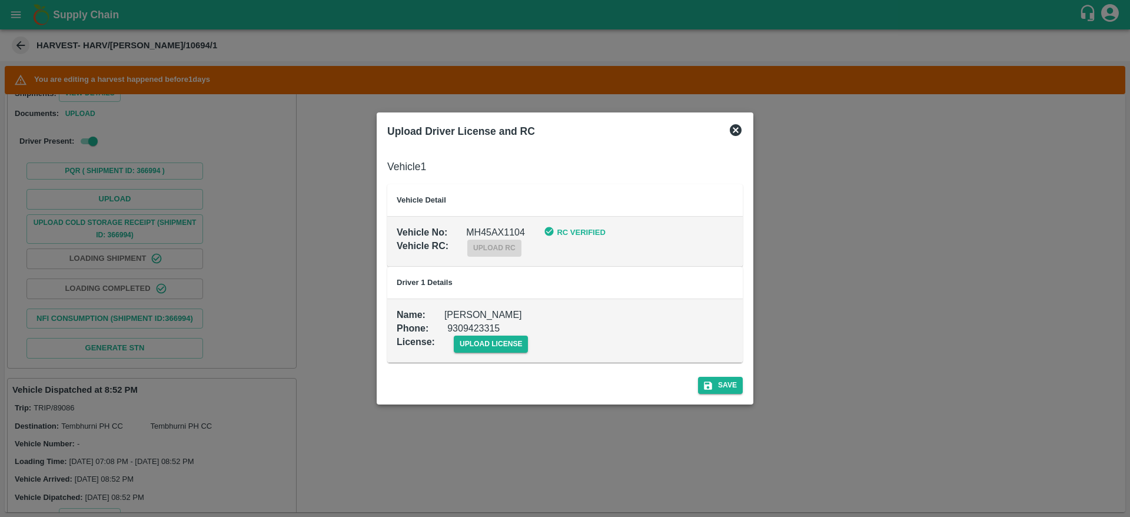
click at [382, 425] on div at bounding box center [565, 258] width 1130 height 517
